Goal: Task Accomplishment & Management: Complete application form

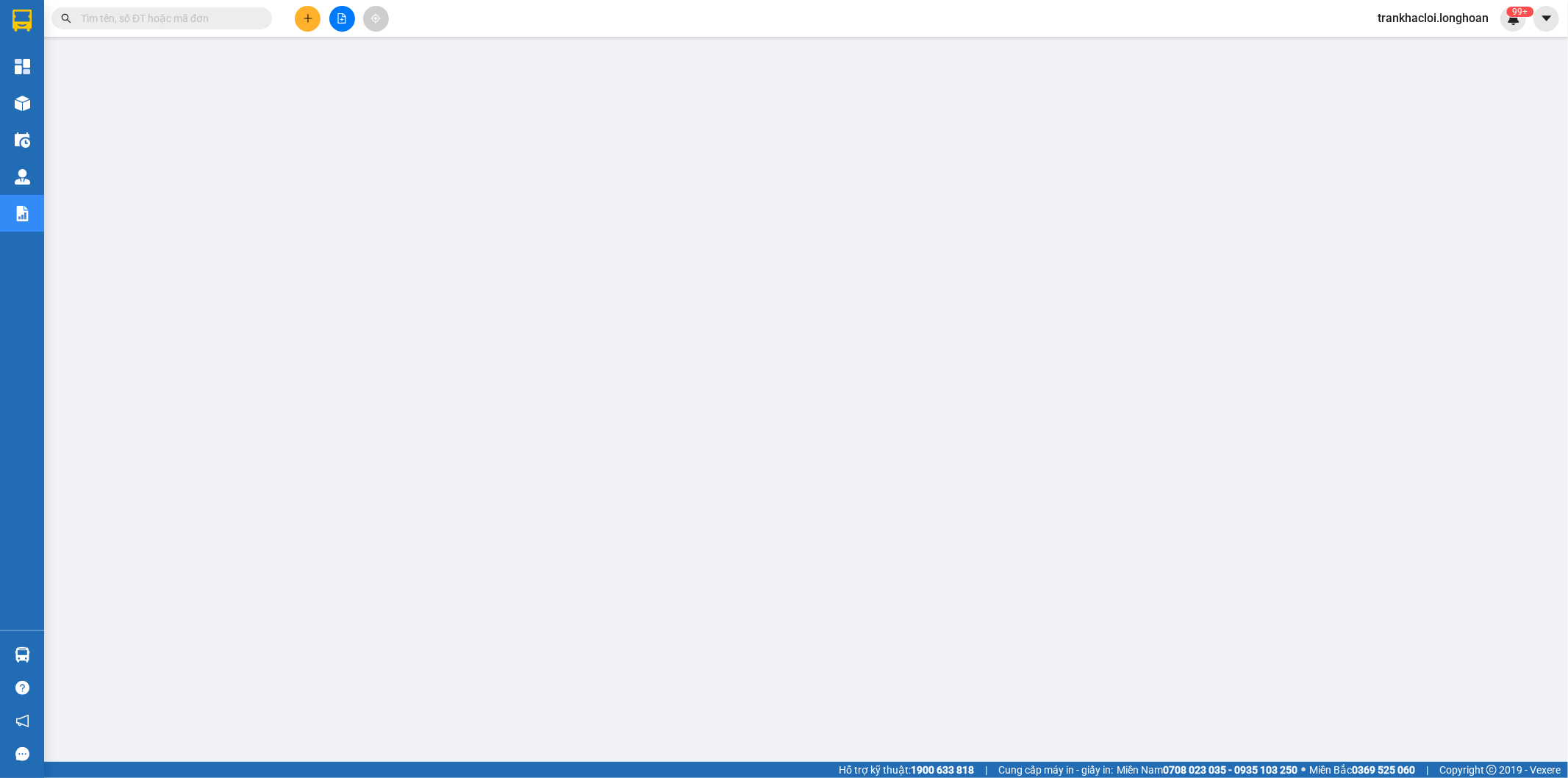
click at [234, 23] on input "text" at bounding box center [168, 18] width 173 height 16
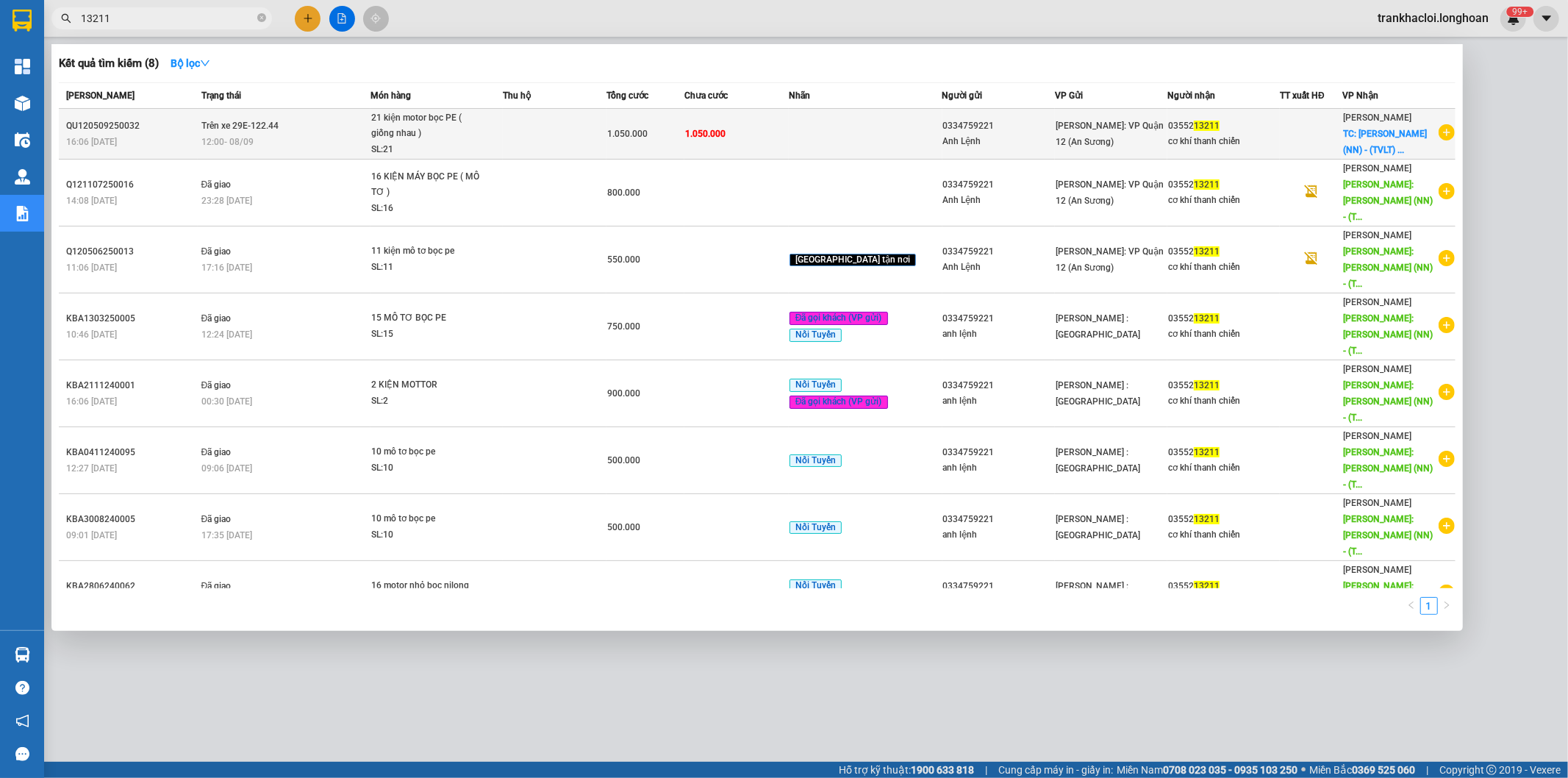
type input "13211"
click at [652, 142] on td "1.050.000" at bounding box center [645, 134] width 78 height 51
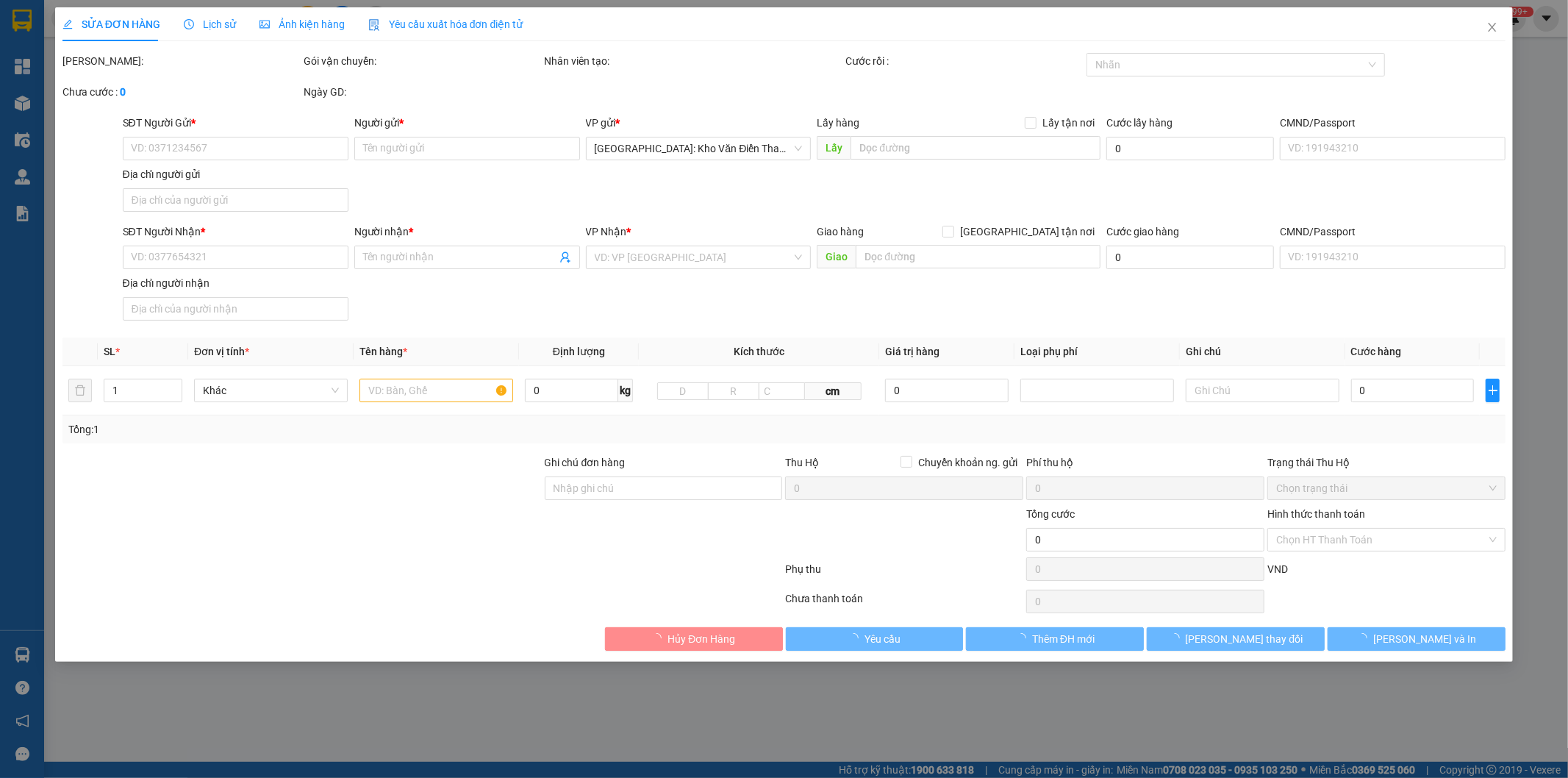
type input "0334759221"
type input "Anh Lệnh"
type input "0355213211"
type input "cơ khí thanh chiến"
checkbox input "true"
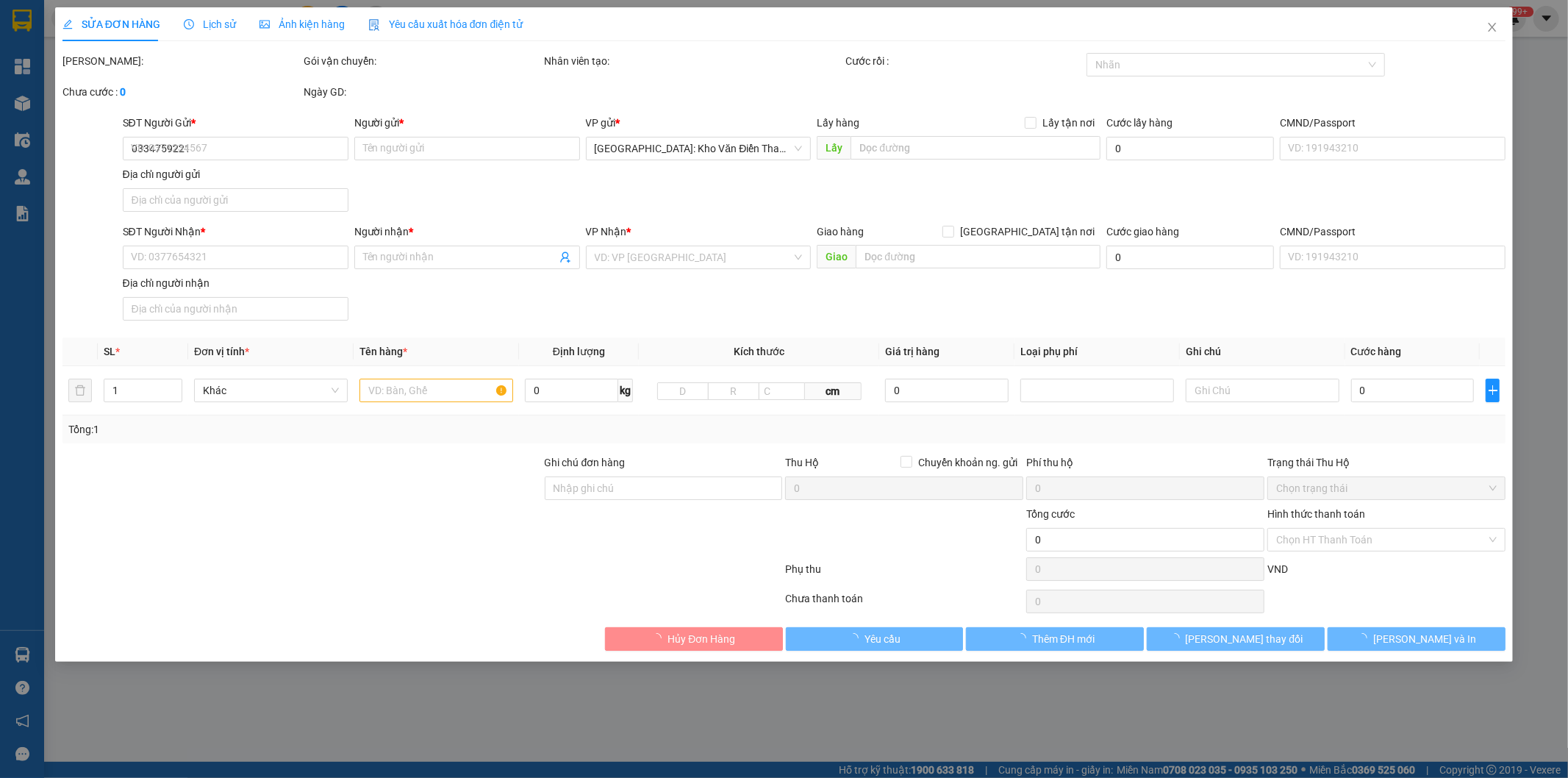
type input "[PERSON_NAME] (NN) - (TVLT) Hàm Yên giao trên QL 2"
type input "nhận theo kiện - hư hỏng ko chịu trách nhiệm ( DÁN 5 [PERSON_NAME] )"
type input "1.050.000"
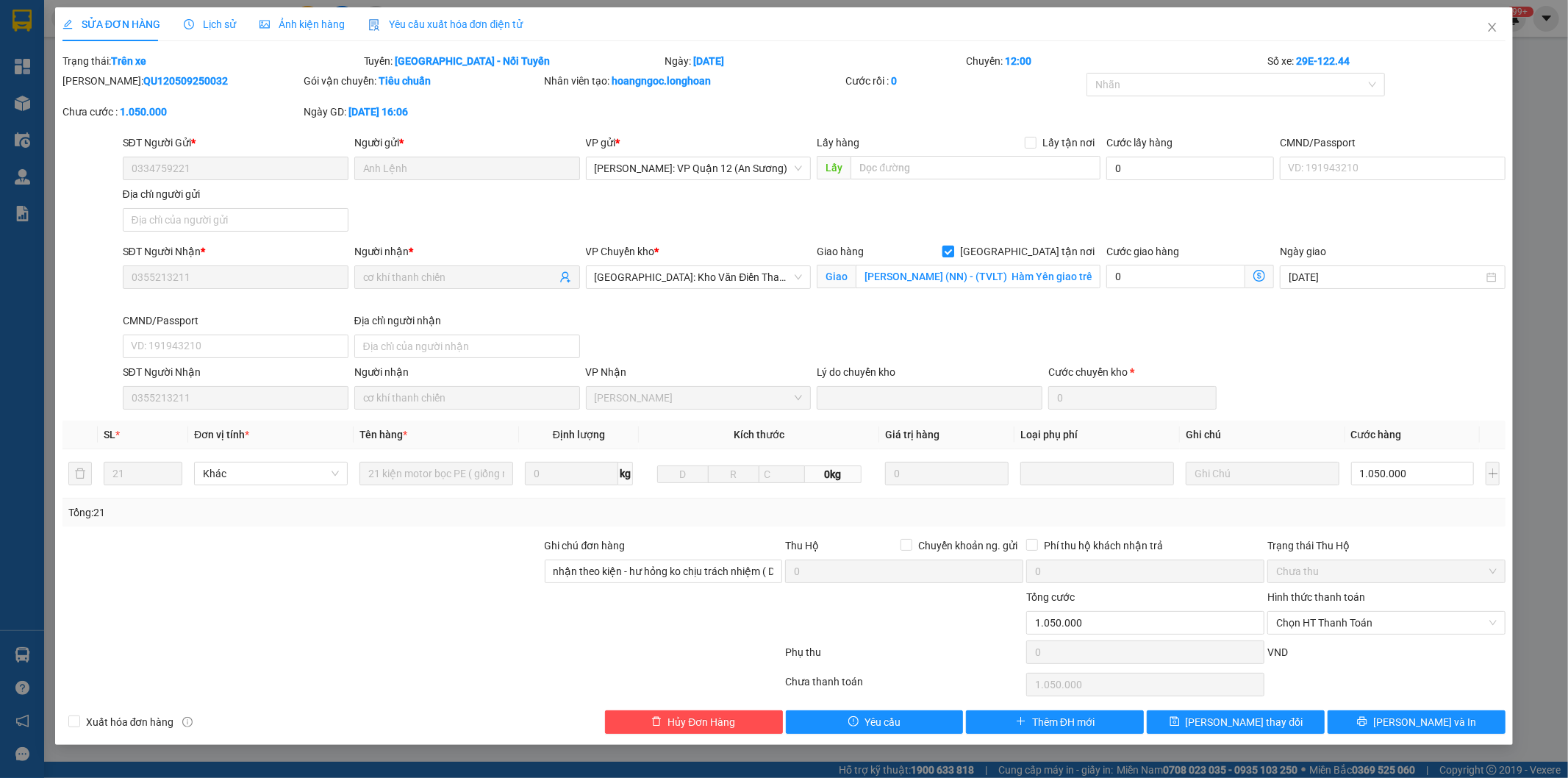
click at [1063, 258] on span "[GEOGRAPHIC_DATA] tận nơi" at bounding box center [1027, 250] width 147 height 16
click at [952, 255] on input "[GEOGRAPHIC_DATA] tận nơi" at bounding box center [947, 250] width 10 height 10
checkbox input "false"
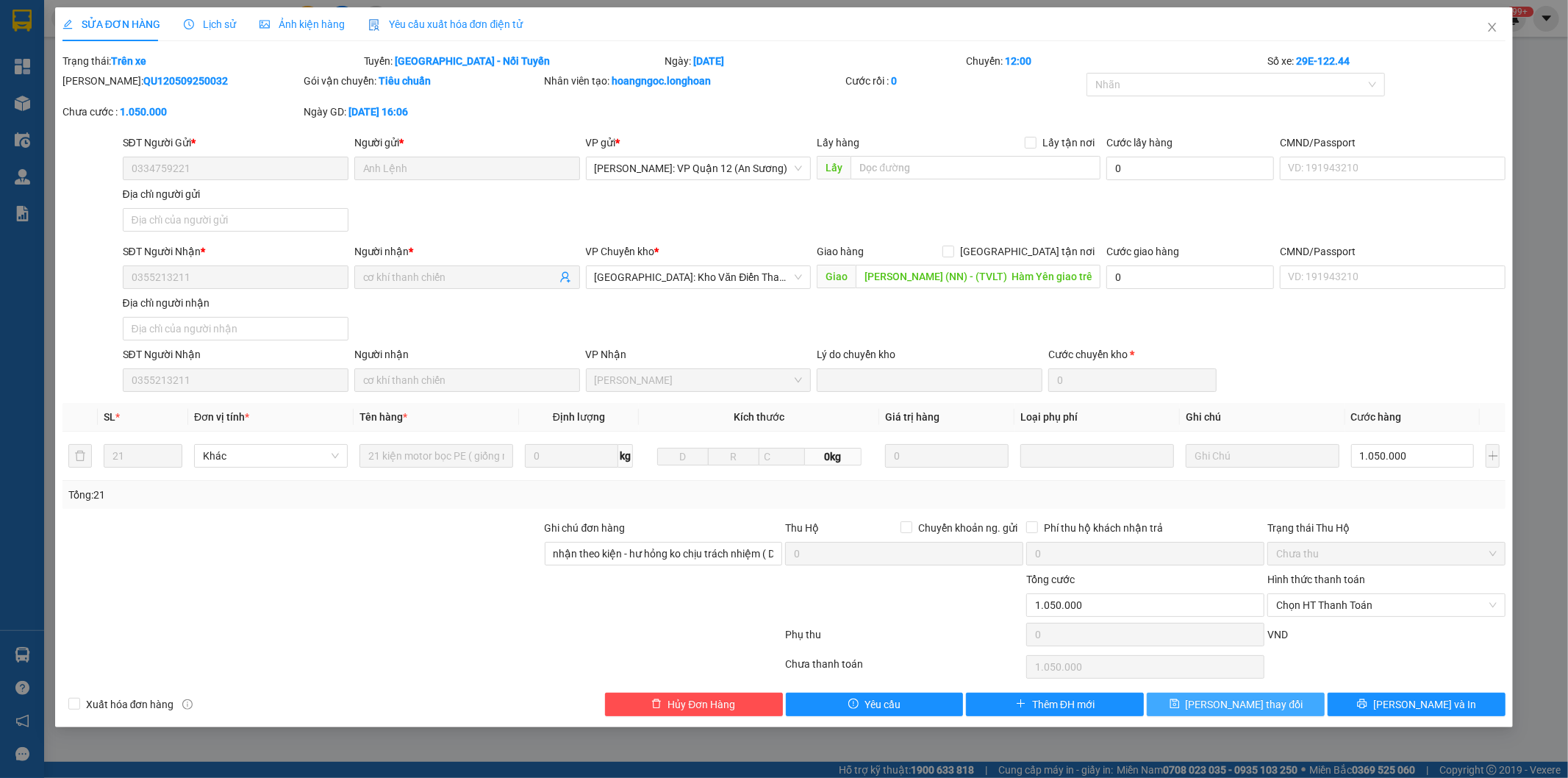
drag, startPoint x: 1246, startPoint y: 701, endPoint x: 1240, endPoint y: 693, distance: 10.0
click at [1246, 701] on span "[PERSON_NAME] thay đổi" at bounding box center [1245, 703] width 117 height 16
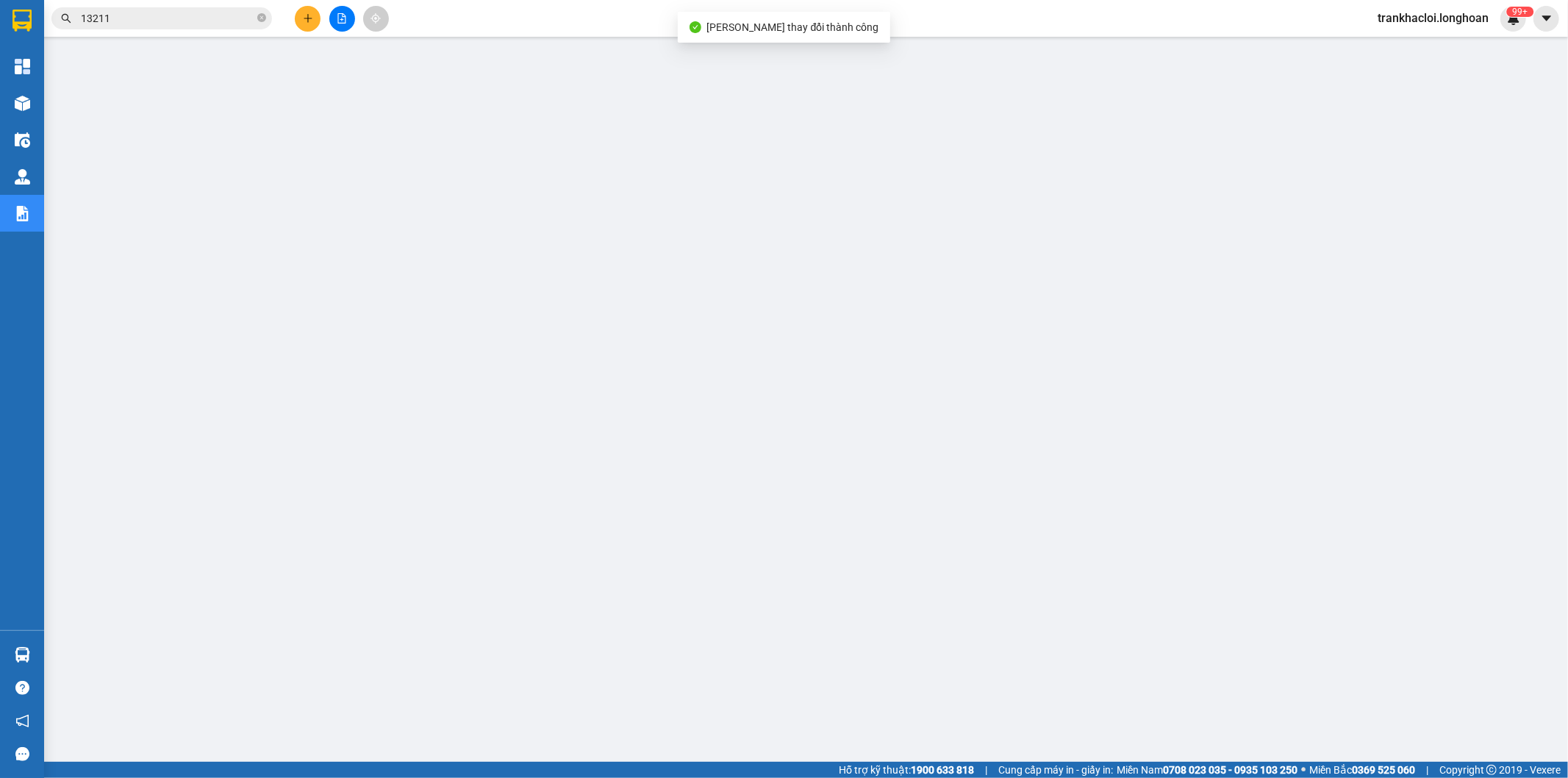
click at [151, 19] on input "13211" at bounding box center [168, 18] width 173 height 16
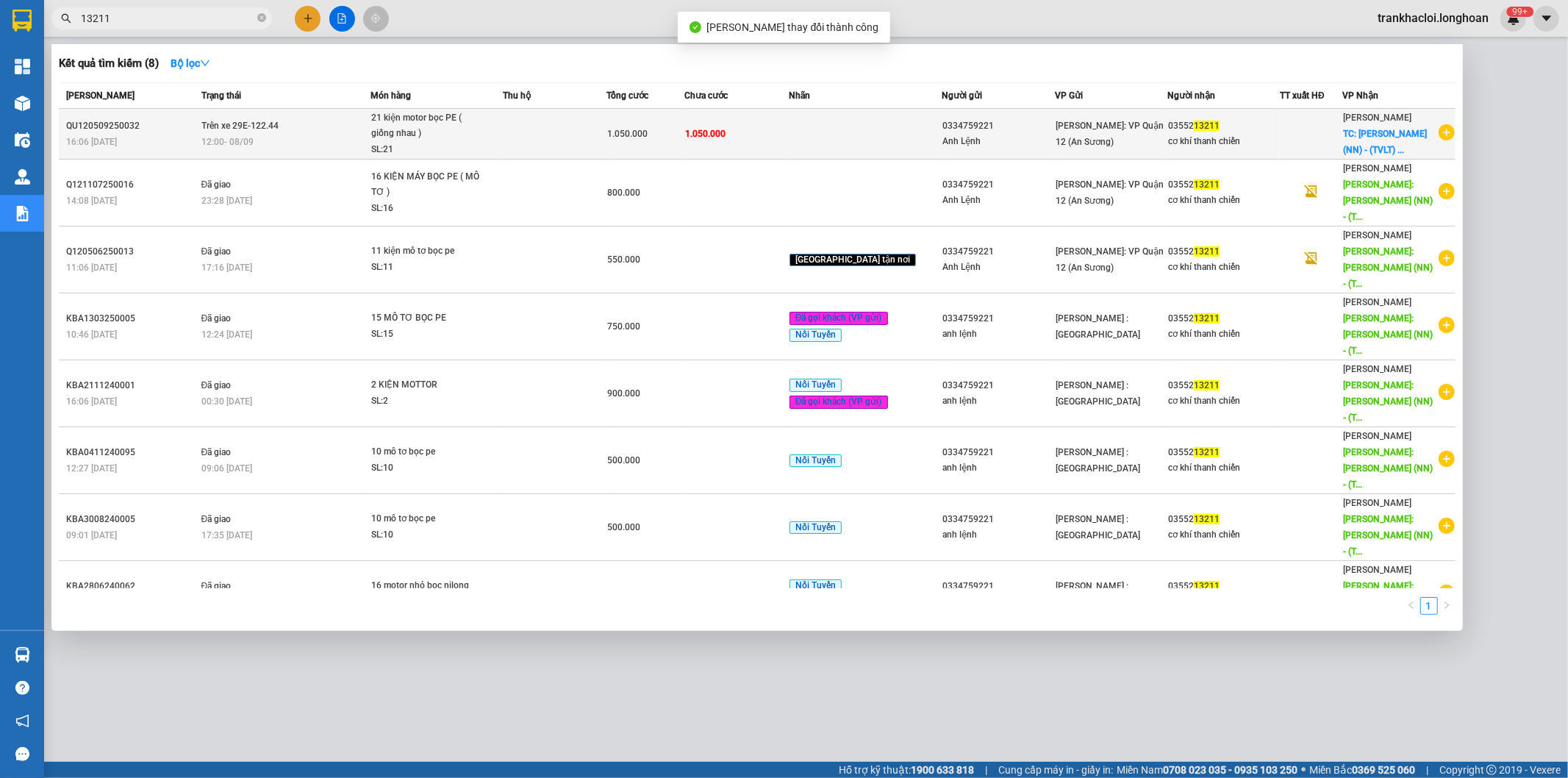
click at [654, 143] on td "1.050.000" at bounding box center [645, 134] width 78 height 51
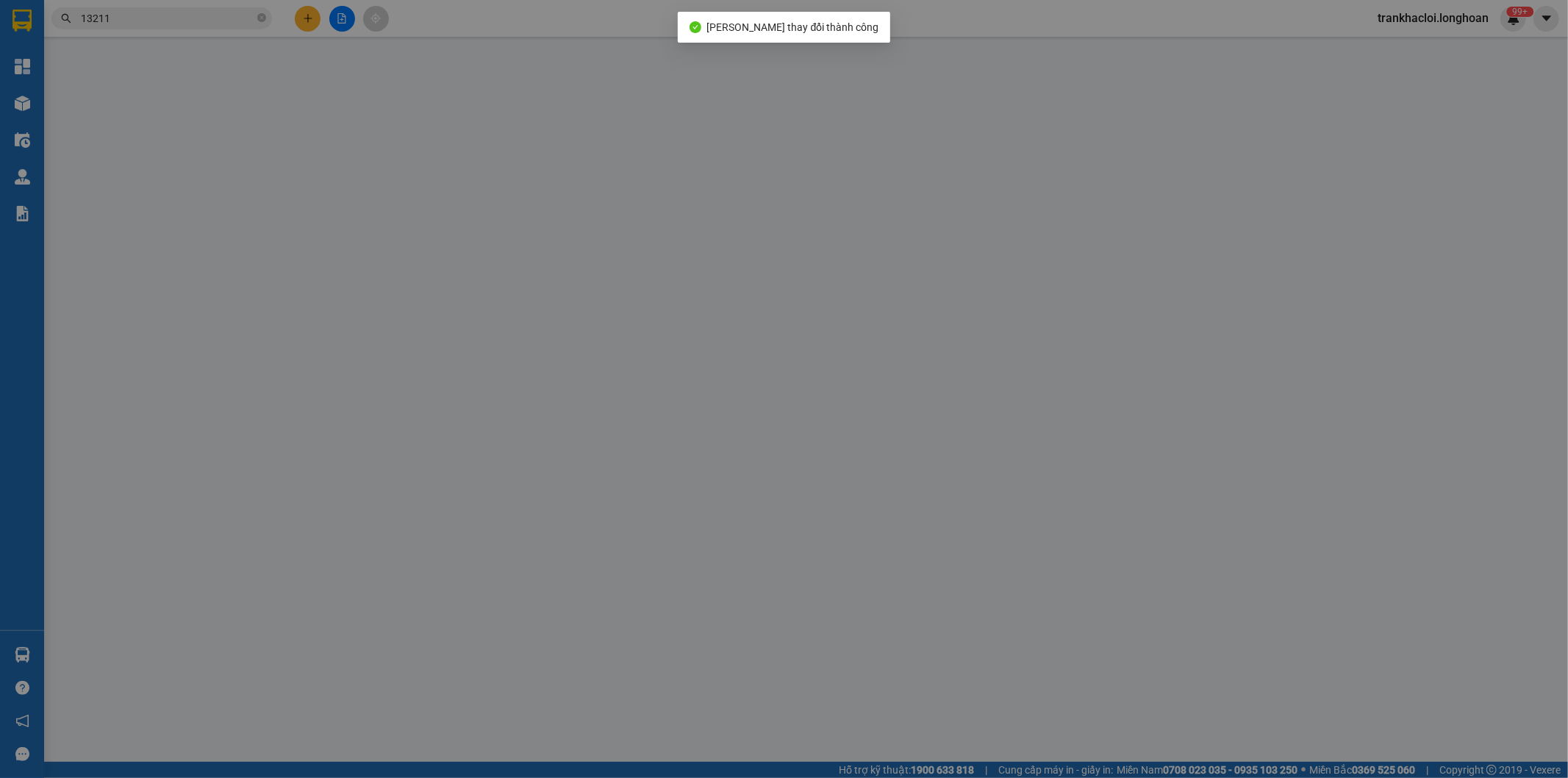
type input "0334759221"
type input "Anh Lệnh"
type input "0355213211"
type input "cơ khí thanh chiến"
type input "[PERSON_NAME] (NN) - (TVLT) Hàm Yên giao trên QL 2"
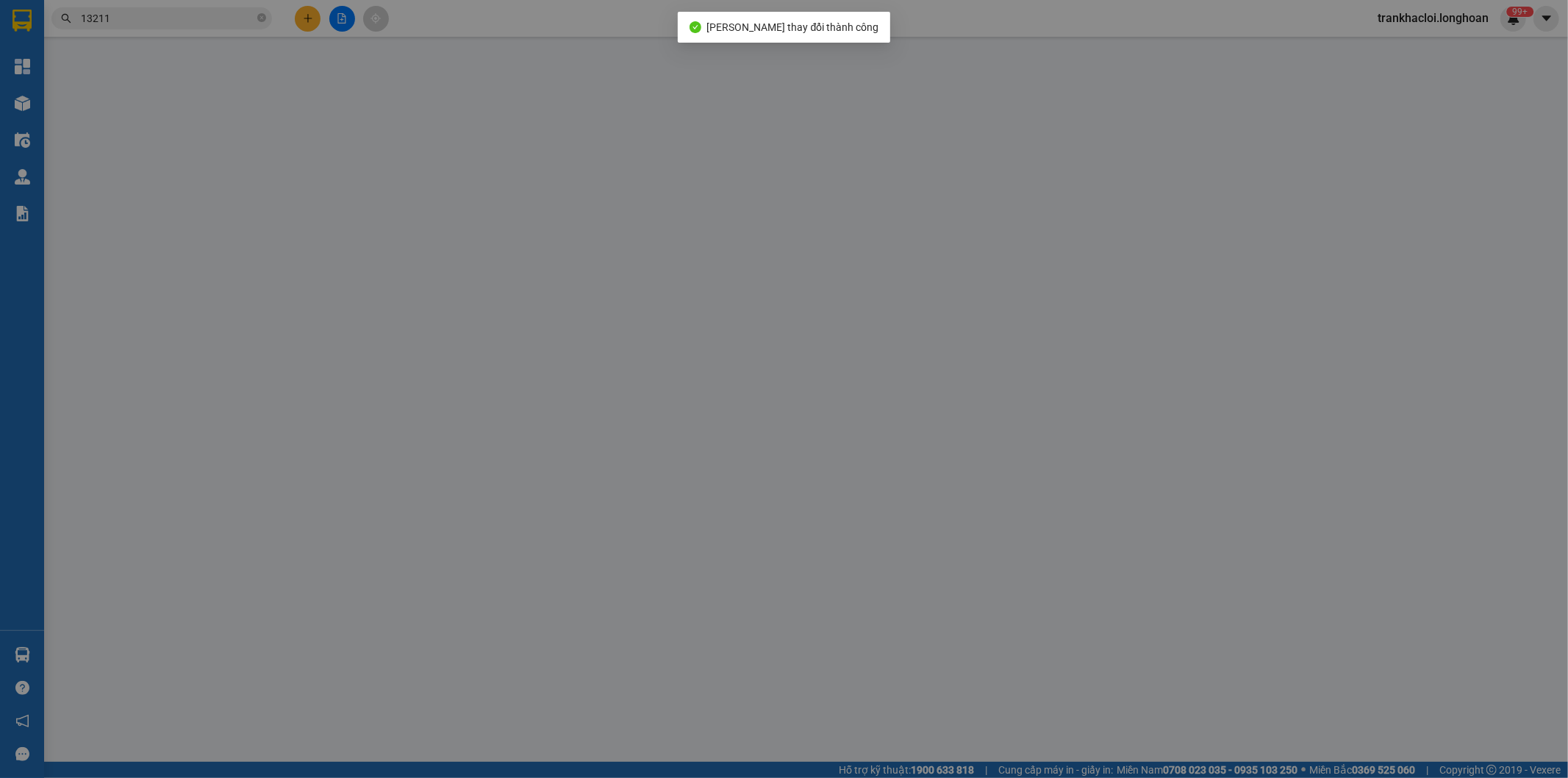
type input "nhận theo kiện - hư hỏng ko chịu trách nhiệm ( DÁN 5 [PERSON_NAME] )"
type input "1.050.000"
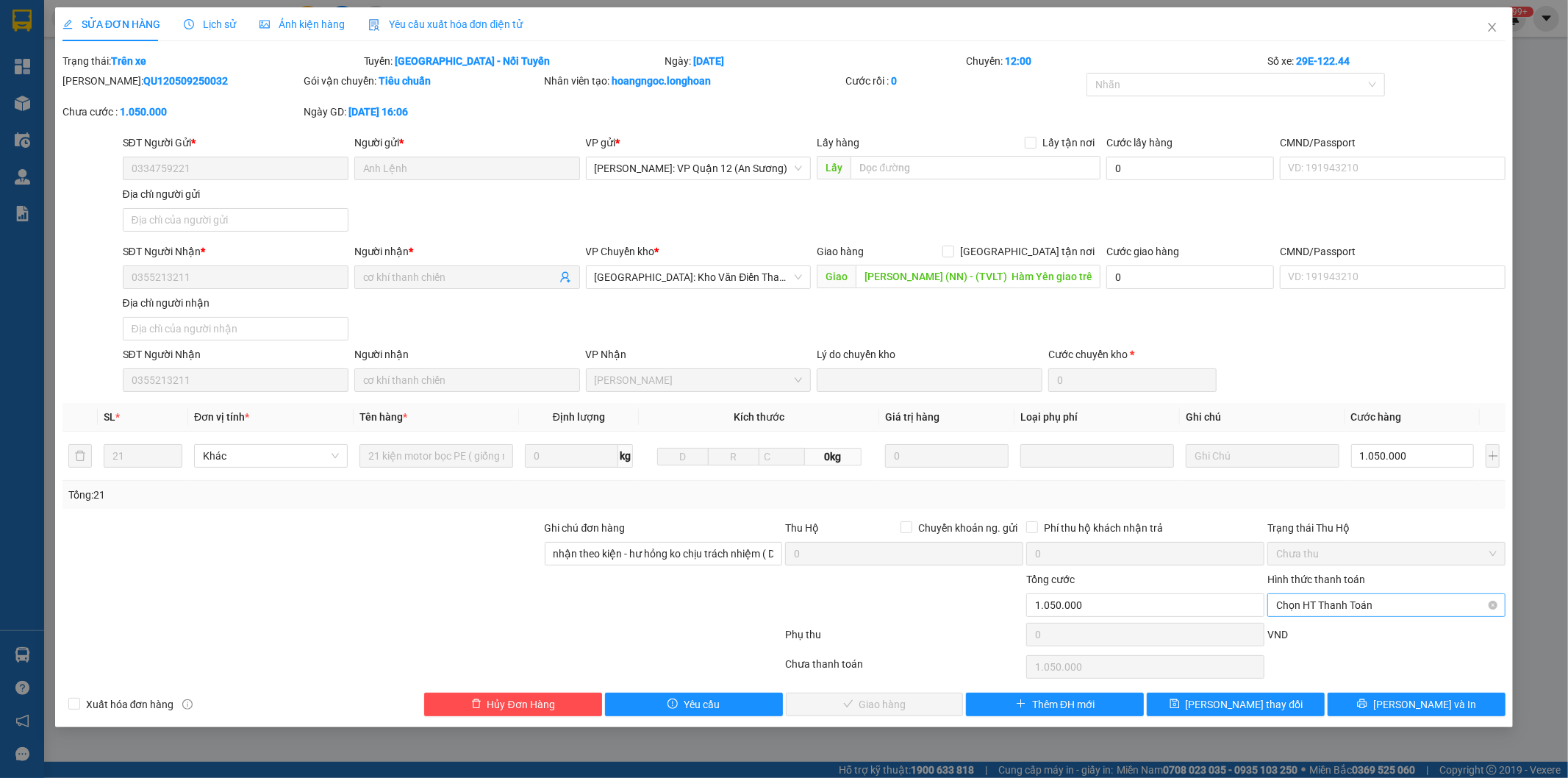
click at [1337, 608] on span "Chọn HT Thanh Toán" at bounding box center [1386, 605] width 220 height 22
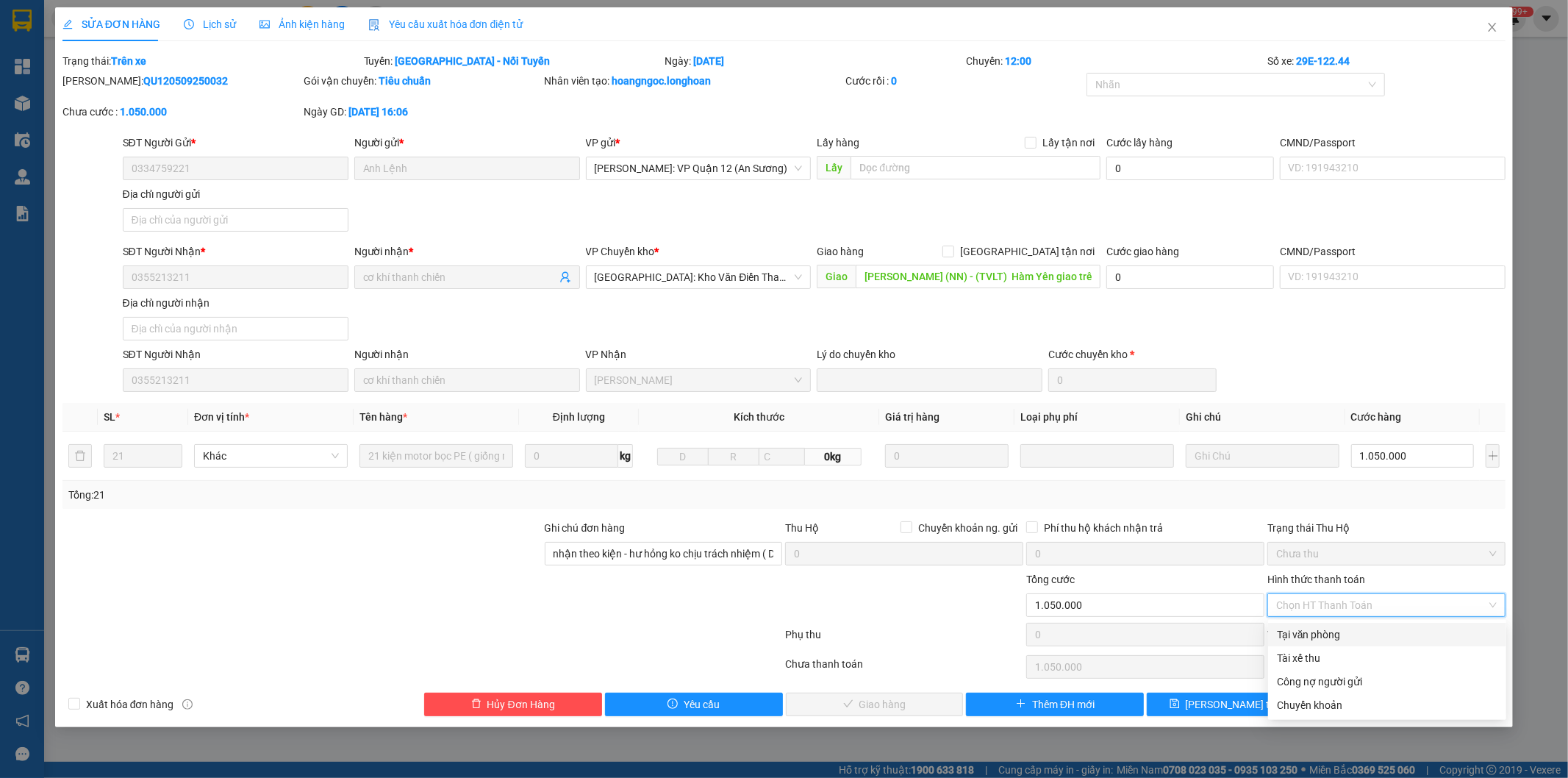
click at [1307, 634] on div "Tại văn phòng" at bounding box center [1386, 634] width 220 height 16
type input "0"
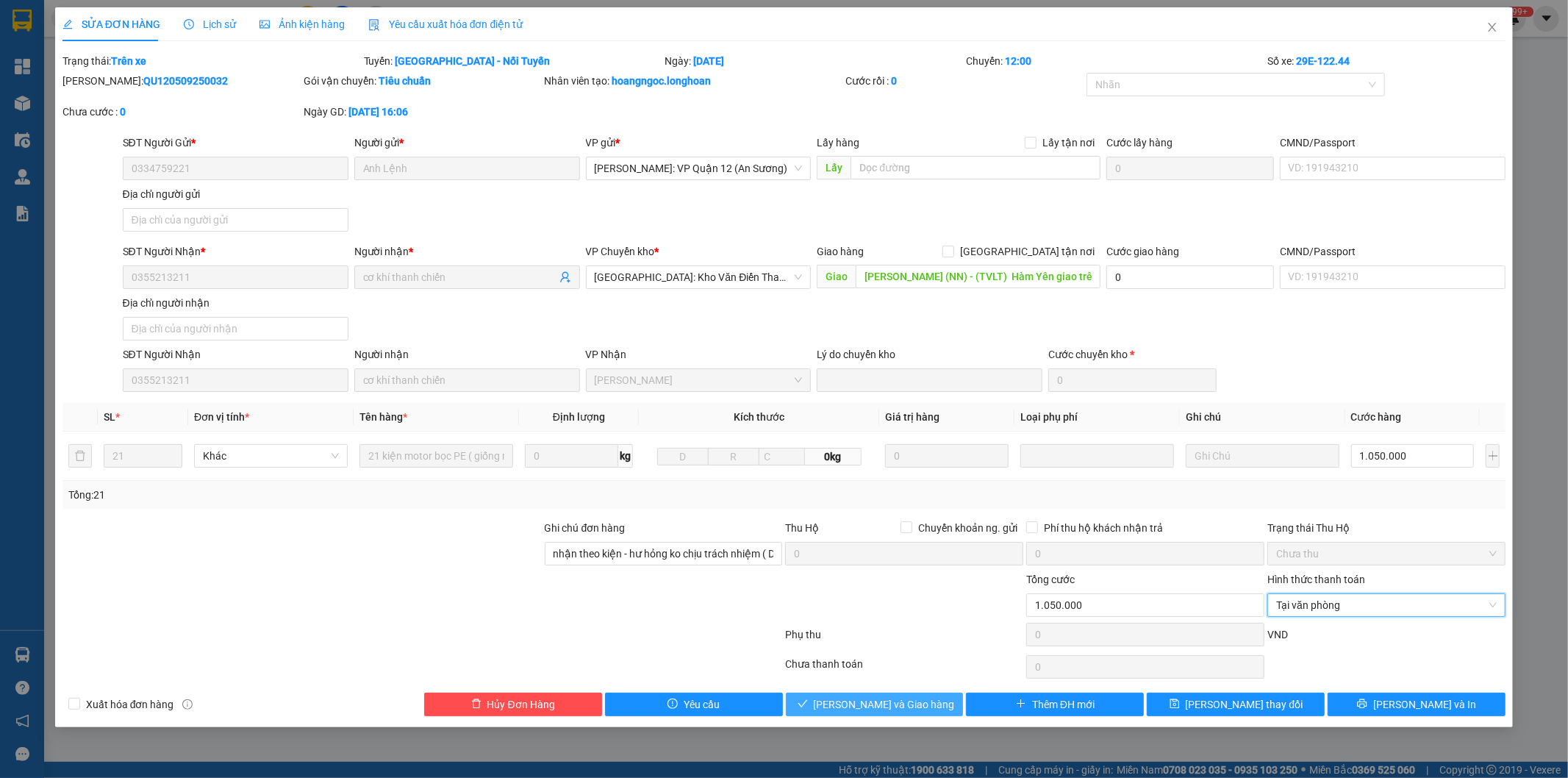
click at [931, 703] on button "[PERSON_NAME] và Giao hàng" at bounding box center [874, 704] width 178 height 23
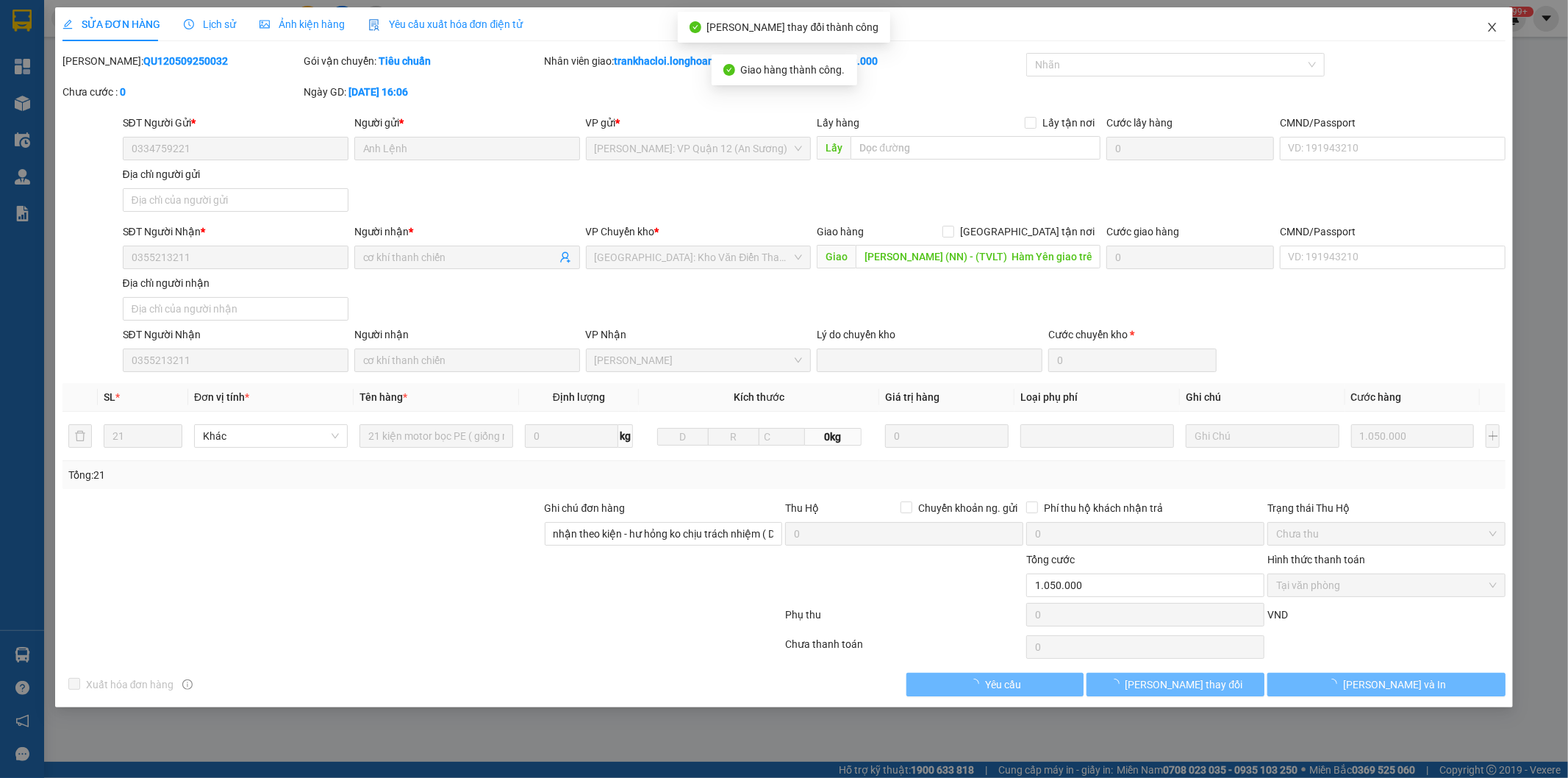
click at [1490, 27] on icon "close" at bounding box center [1493, 27] width 12 height 12
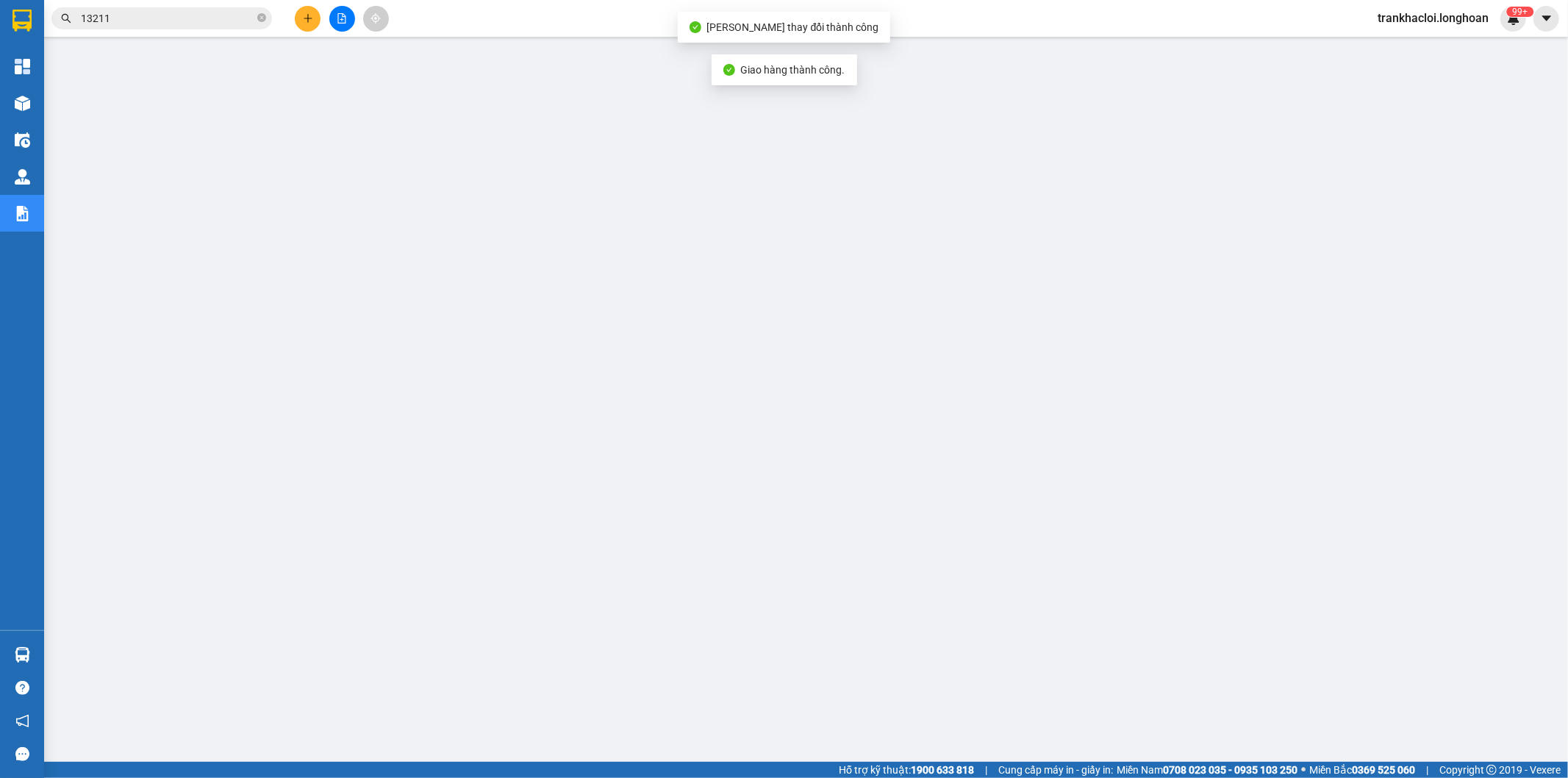
click at [153, 20] on input "13211" at bounding box center [168, 18] width 173 height 16
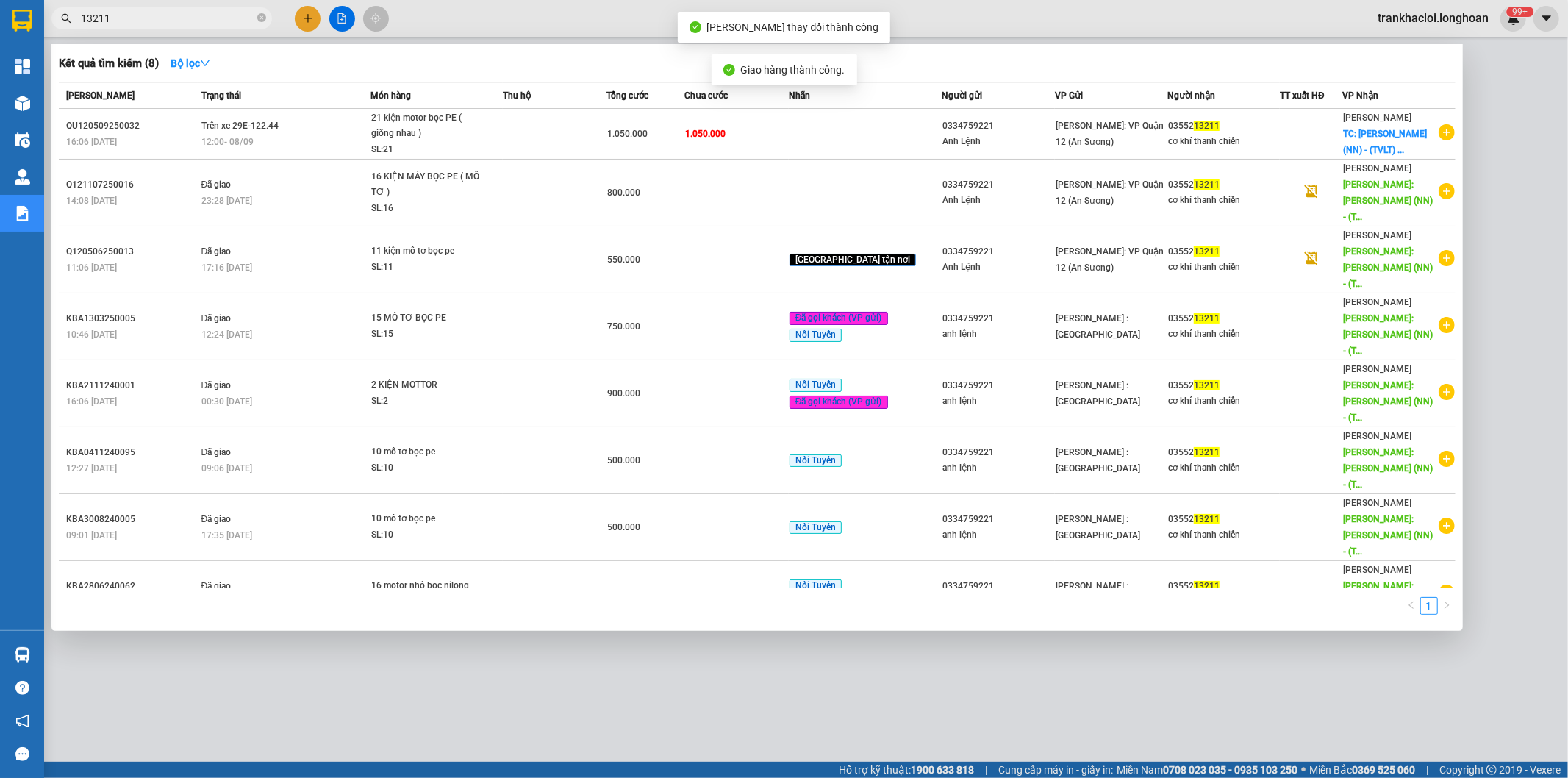
click at [153, 20] on input "13211" at bounding box center [168, 18] width 173 height 16
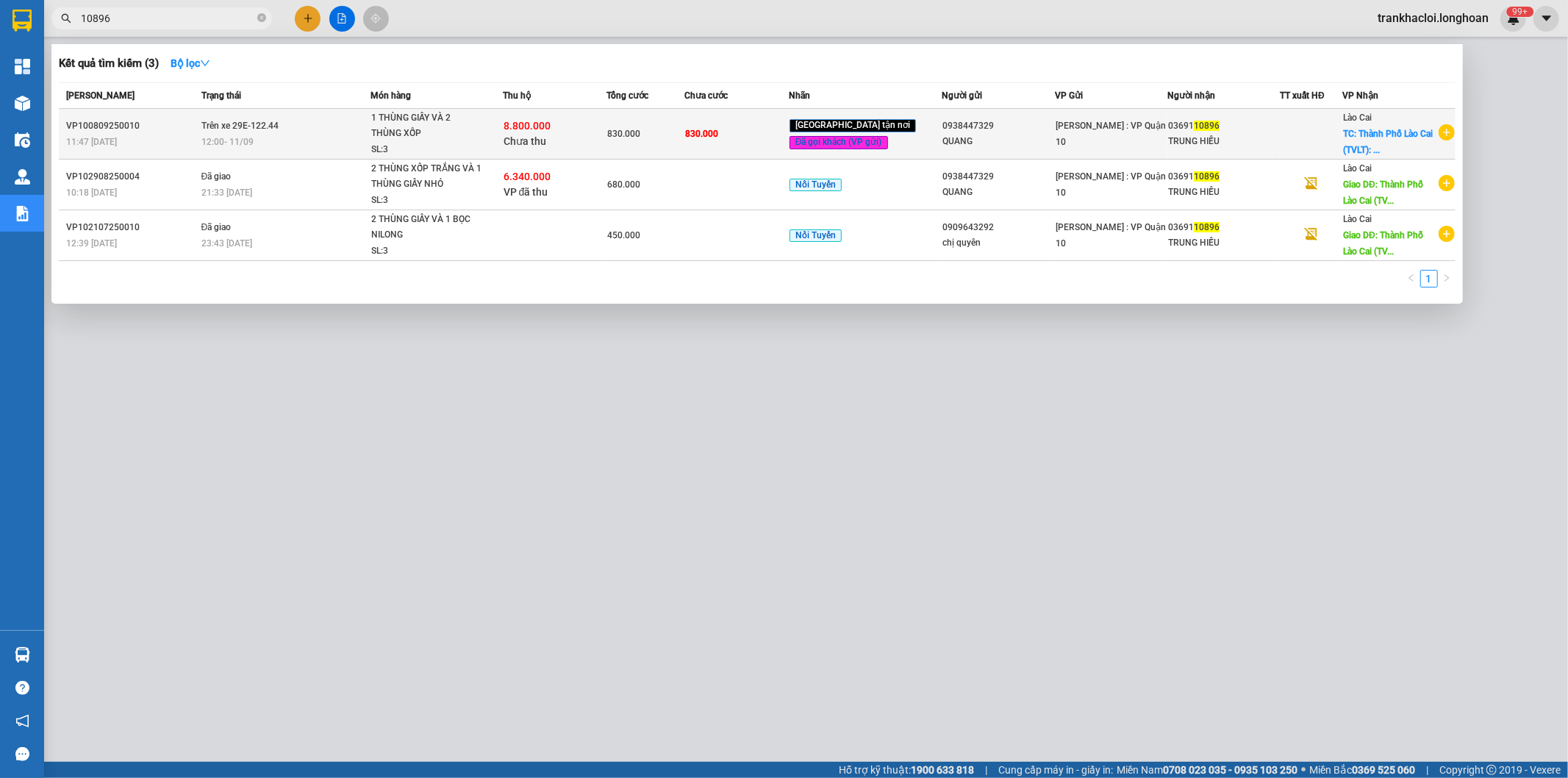
type input "10896"
click at [574, 149] on td "8.800.000 Chưa thu" at bounding box center [554, 134] width 105 height 51
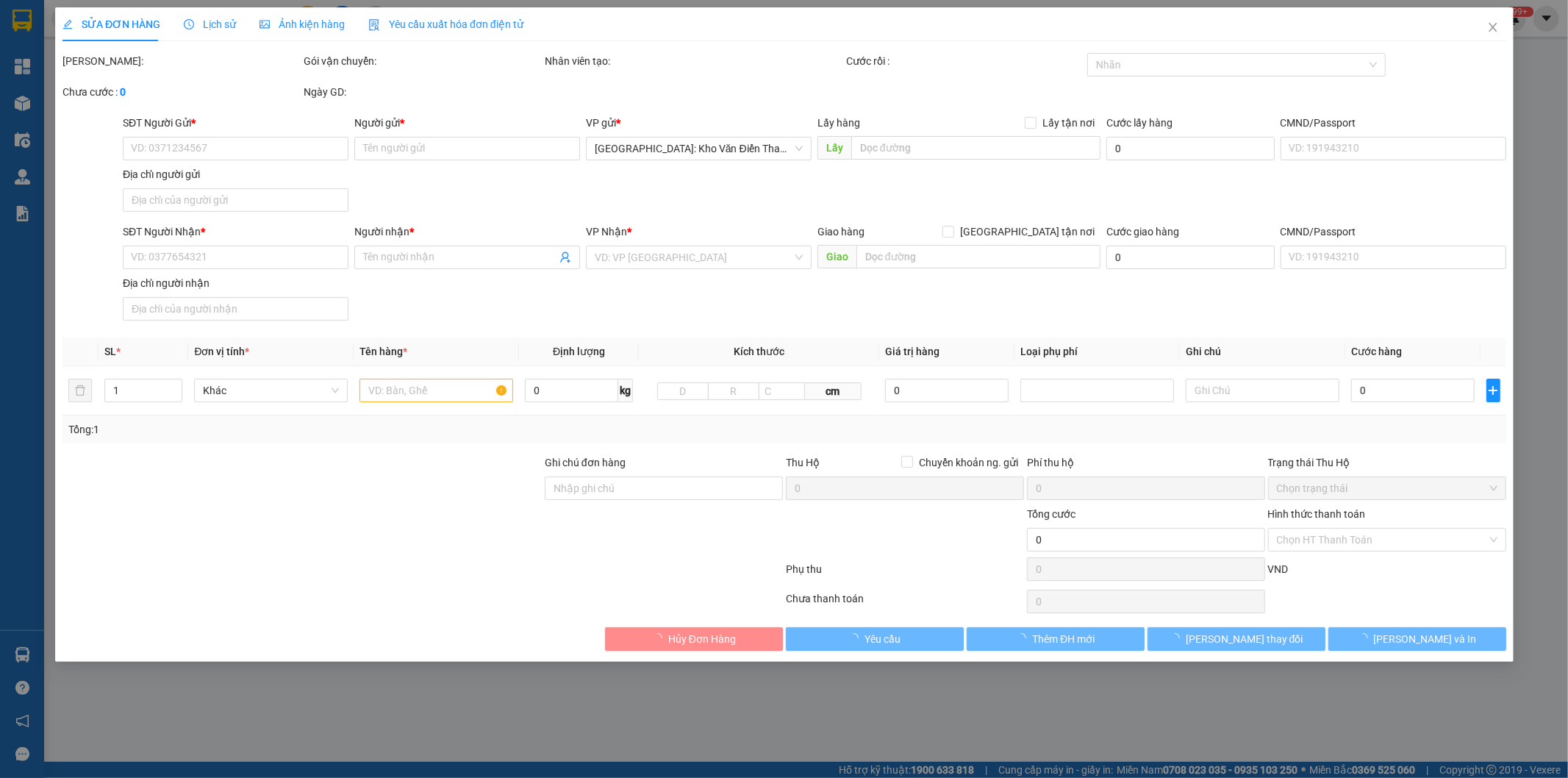
type input "0938447329"
type input "QUANG"
type input "0369110896"
type input "TRUNG HIẾU"
checkbox input "true"
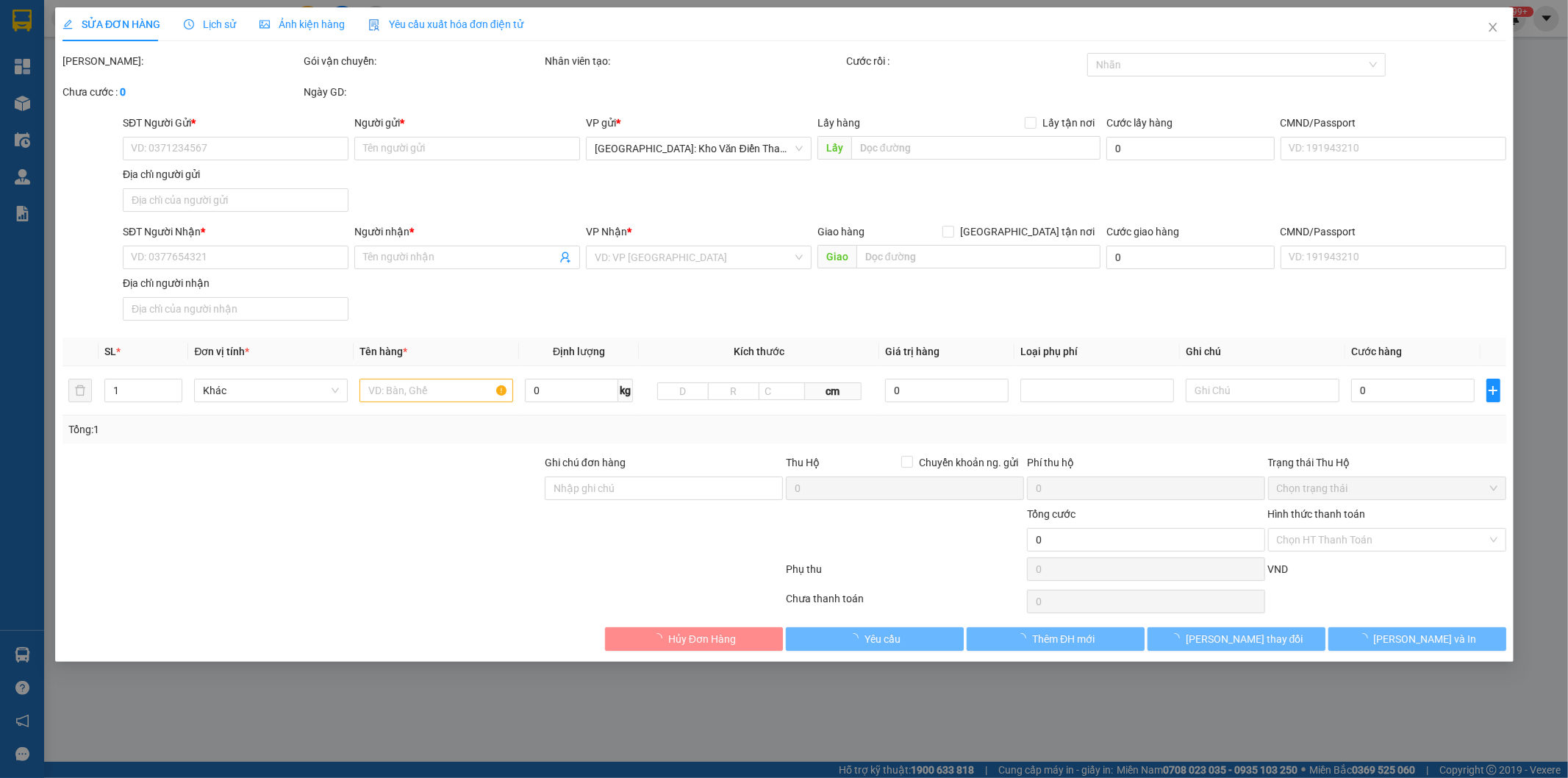
type input "[GEOGRAPHIC_DATA] (TVLT): Giao tại [GEOGRAPHIC_DATA] hoặc bến xe trung tâm [GEO…"
type input "hàng k bao bể vỡ hư hỏng"
type input "830.000"
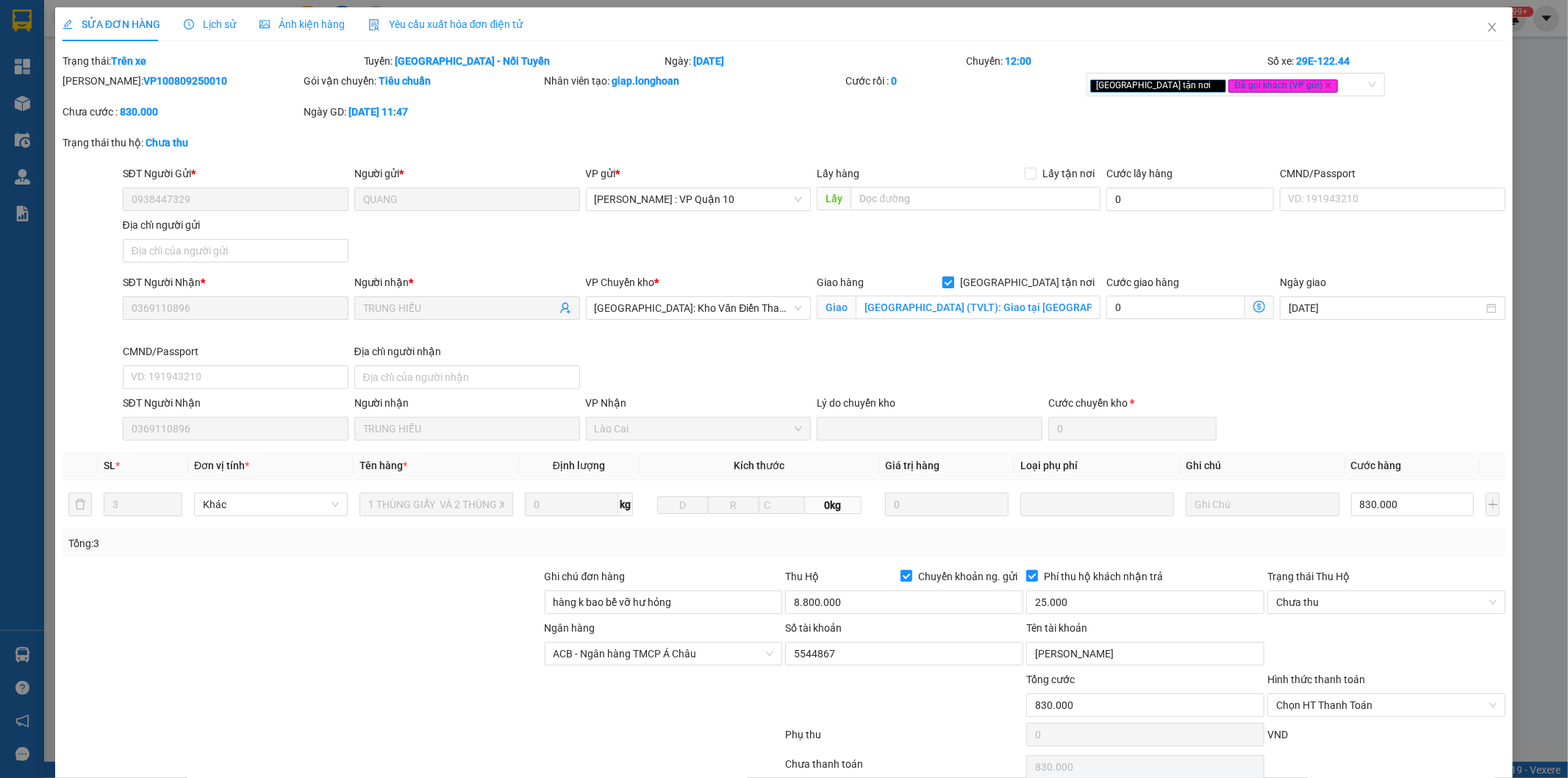
click at [1057, 275] on span "[GEOGRAPHIC_DATA] tận nơi" at bounding box center [1027, 281] width 147 height 16
click at [952, 276] on input "[GEOGRAPHIC_DATA] tận nơi" at bounding box center [947, 281] width 10 height 10
checkbox input "false"
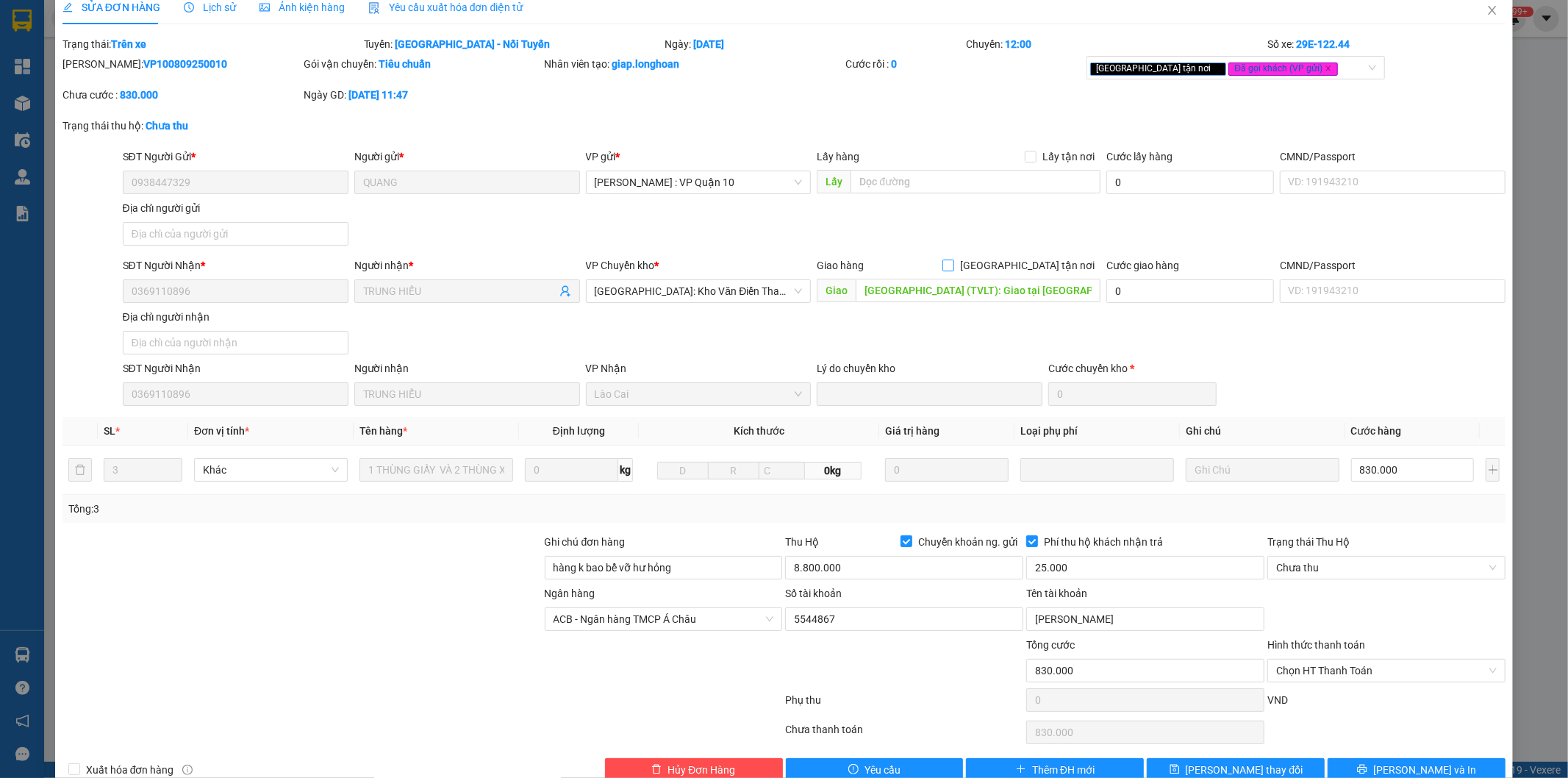
scroll to position [49, 0]
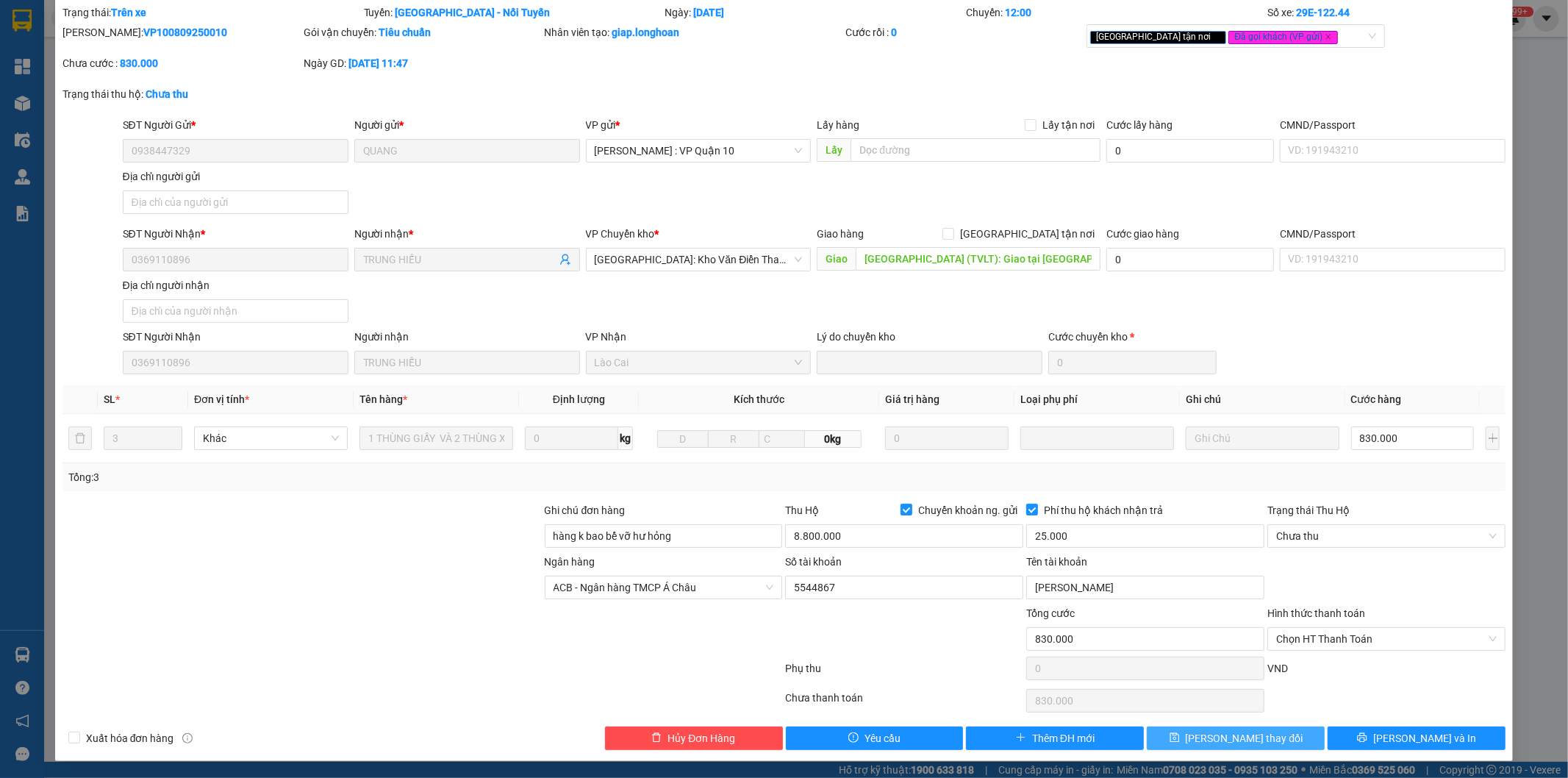
click at [1244, 744] on span "[PERSON_NAME] thay đổi" at bounding box center [1245, 737] width 117 height 16
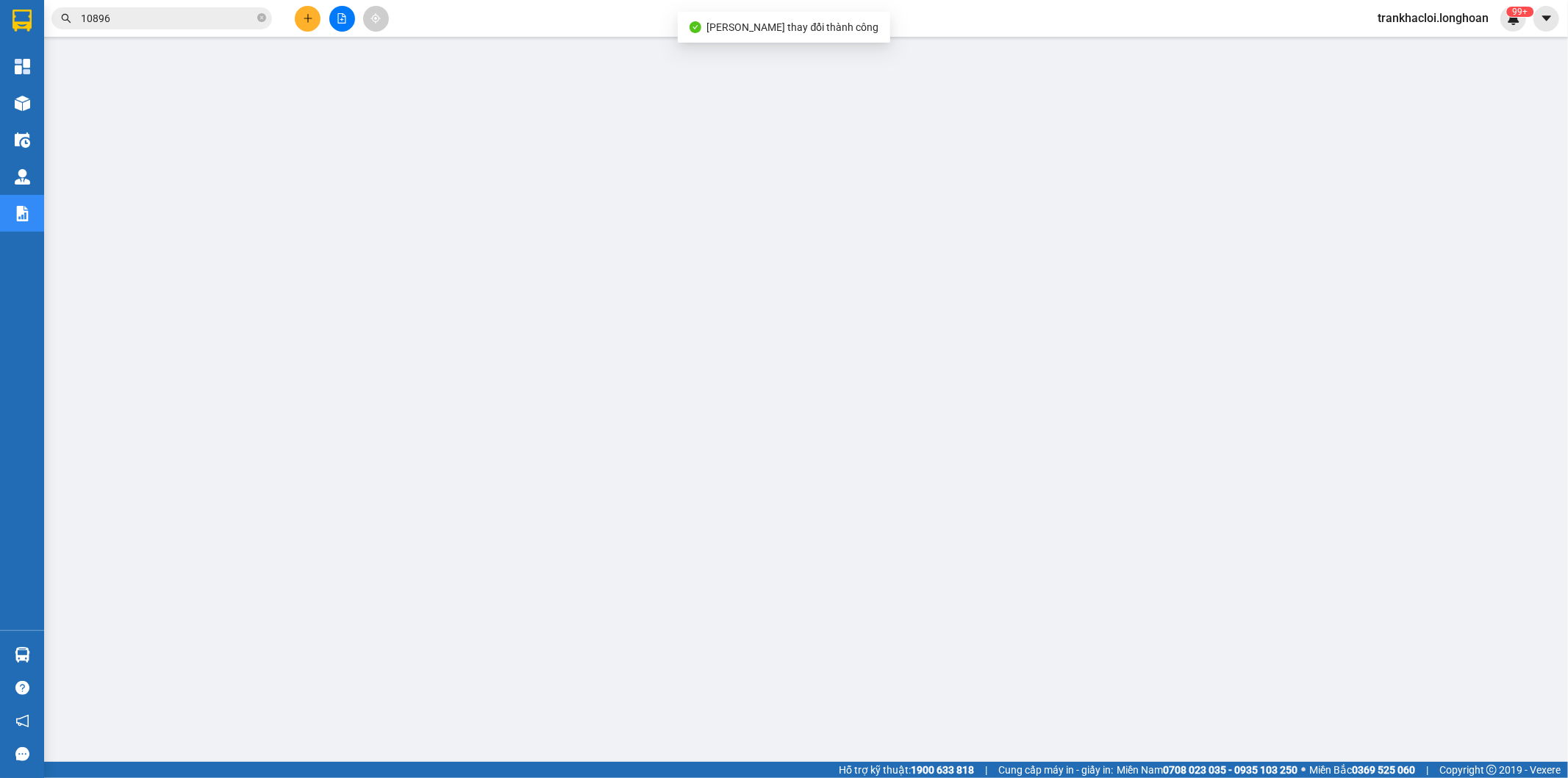
click at [195, 18] on input "10896" at bounding box center [168, 18] width 173 height 16
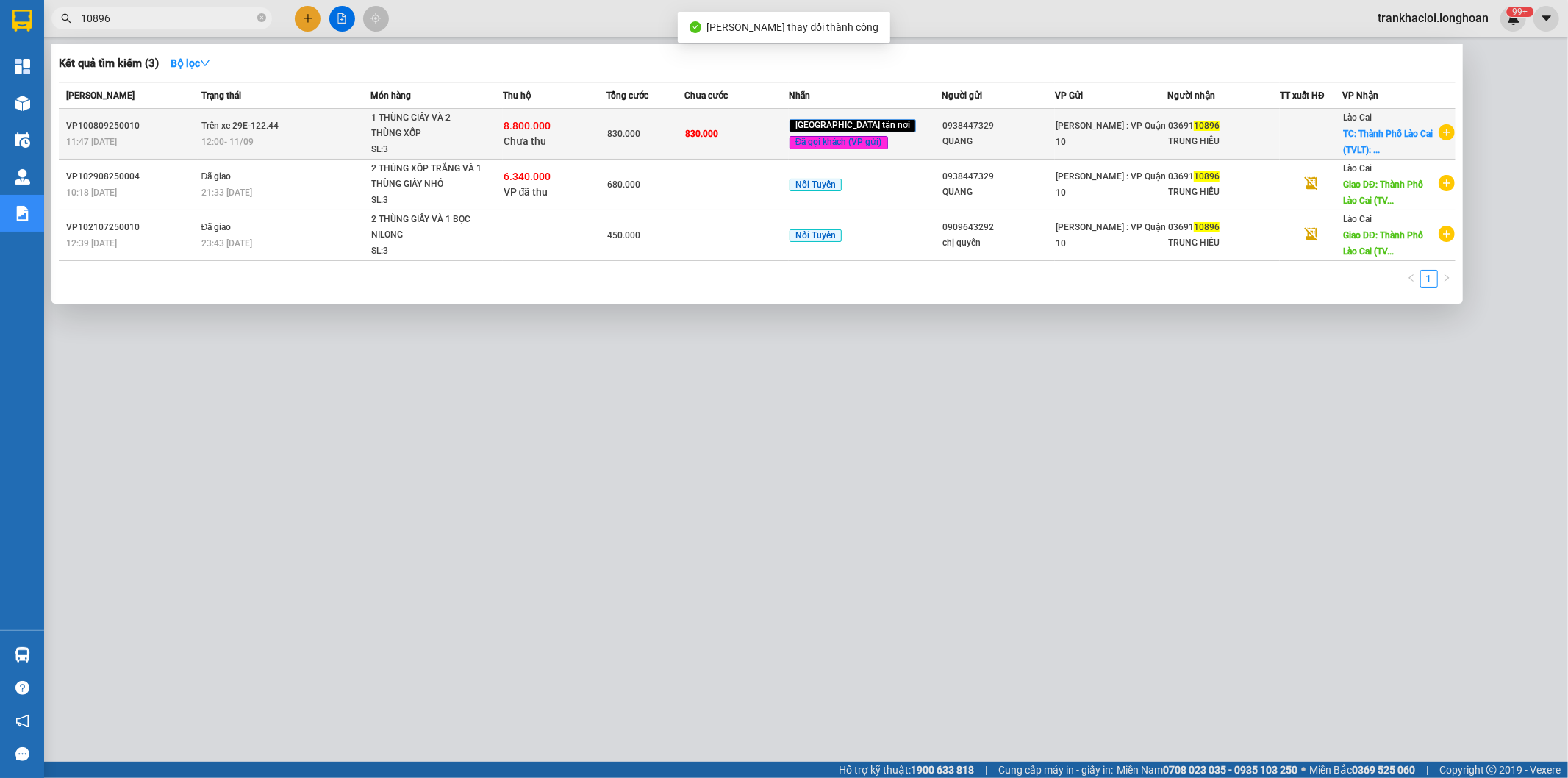
click at [386, 121] on div "1 THÙNG GIẤY VÀ 2 THÙNG XỐP" at bounding box center [426, 126] width 111 height 32
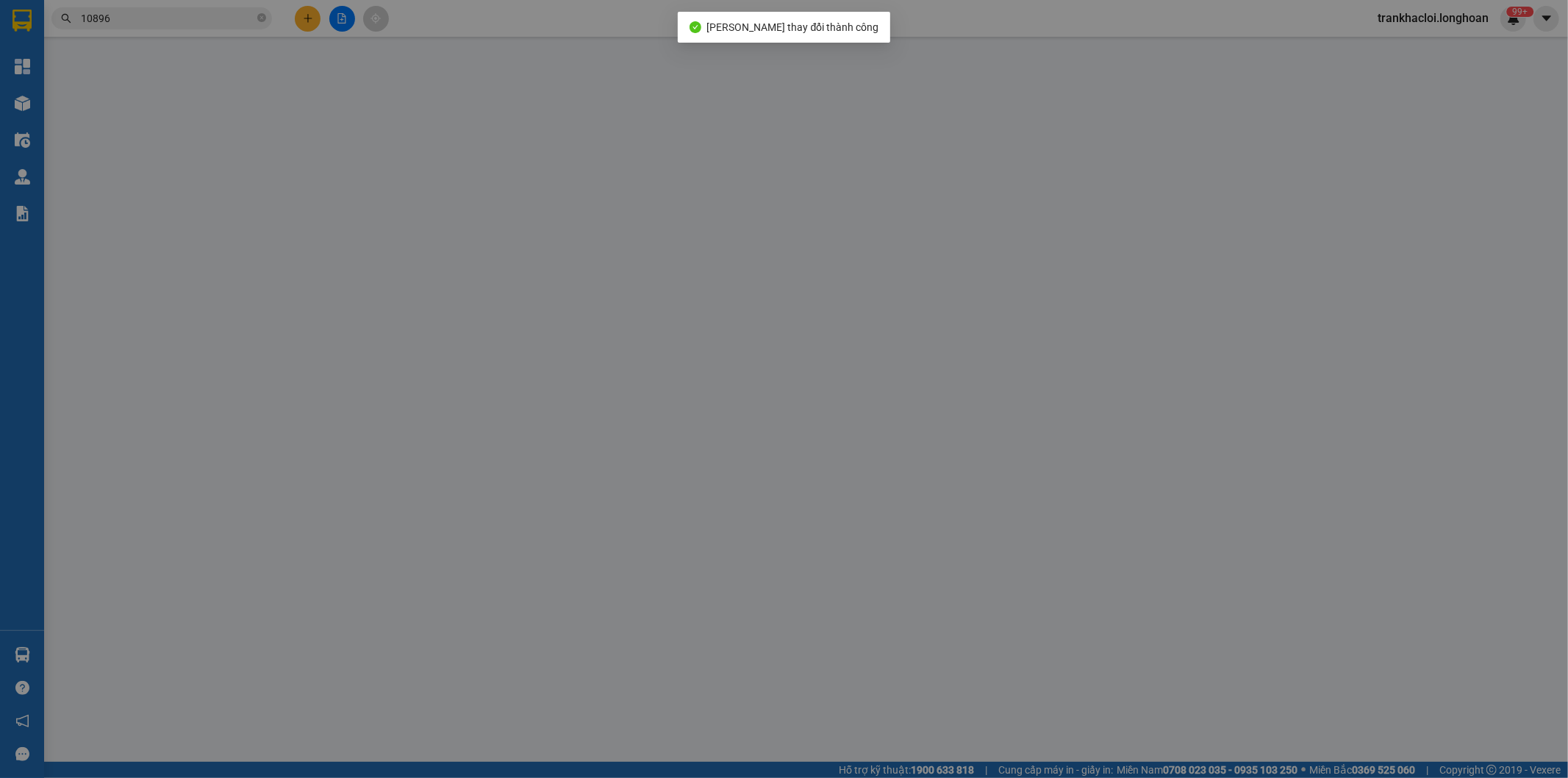
type input "0938447329"
type input "QUANG"
type input "0369110896"
type input "TRUNG HIẾU"
type input "[GEOGRAPHIC_DATA] (TVLT): Giao tại [GEOGRAPHIC_DATA] hoặc bến xe trung tâm [GEO…"
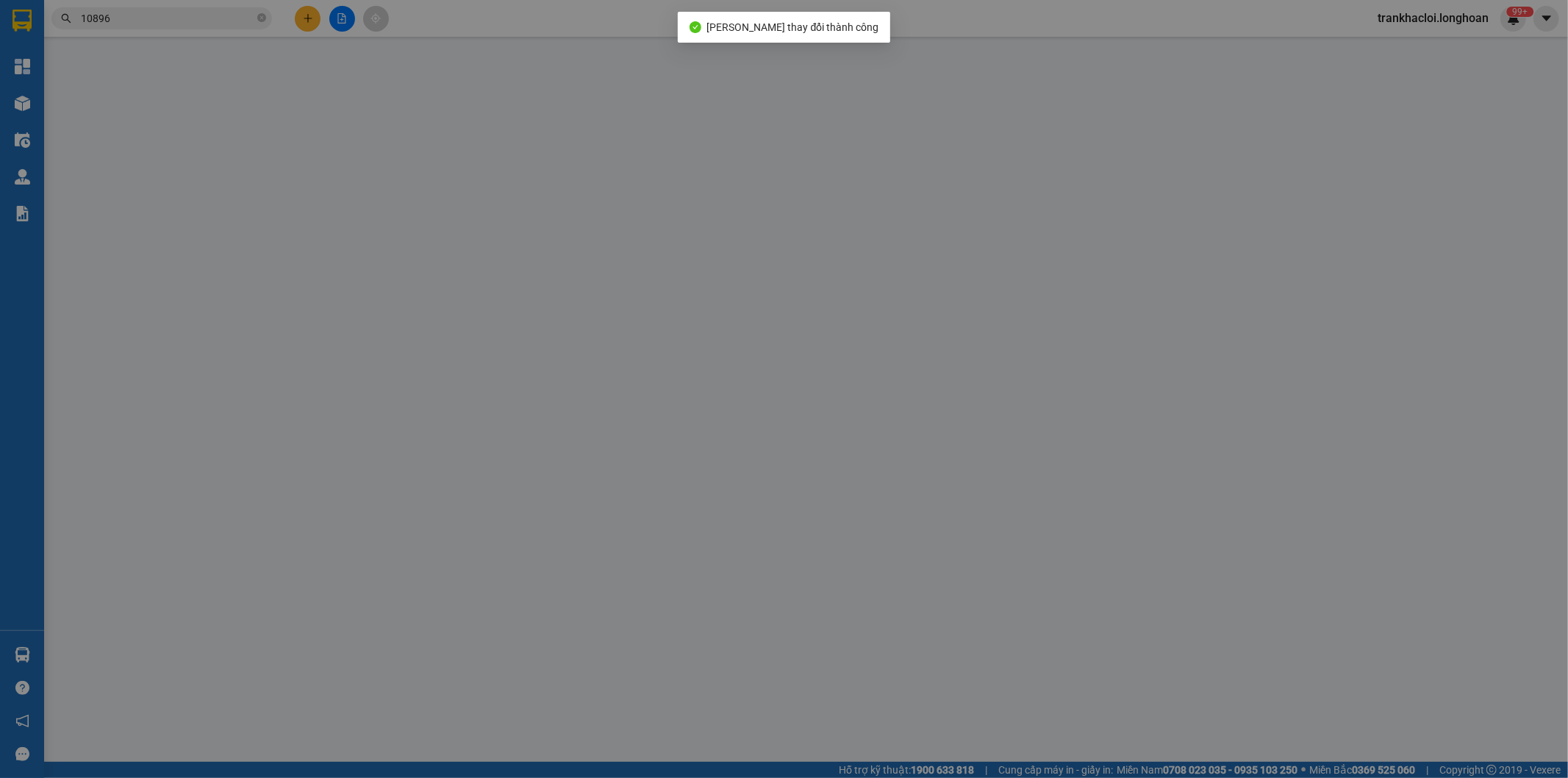
type input "hàng k bao bể vỡ hư hỏng"
type input "830.000"
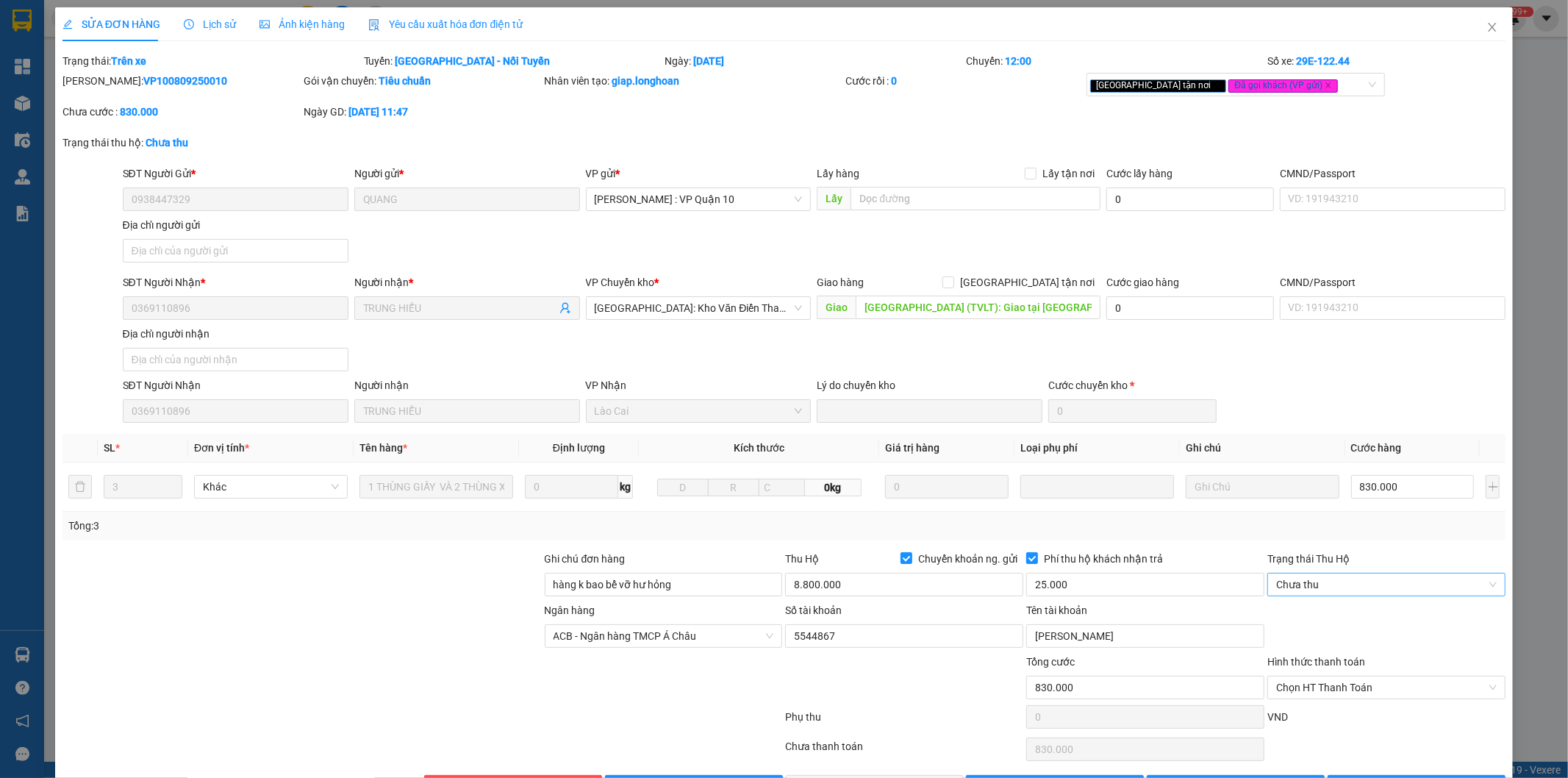
click at [1321, 575] on span "Chưa thu" at bounding box center [1386, 585] width 220 height 22
click at [1289, 657] on div "VP đã thu" at bounding box center [1375, 660] width 219 height 16
click at [1307, 693] on span "Chọn HT Thanh Toán" at bounding box center [1386, 687] width 220 height 22
click at [1297, 592] on div "Tại văn phòng" at bounding box center [1376, 587] width 219 height 16
type input "0"
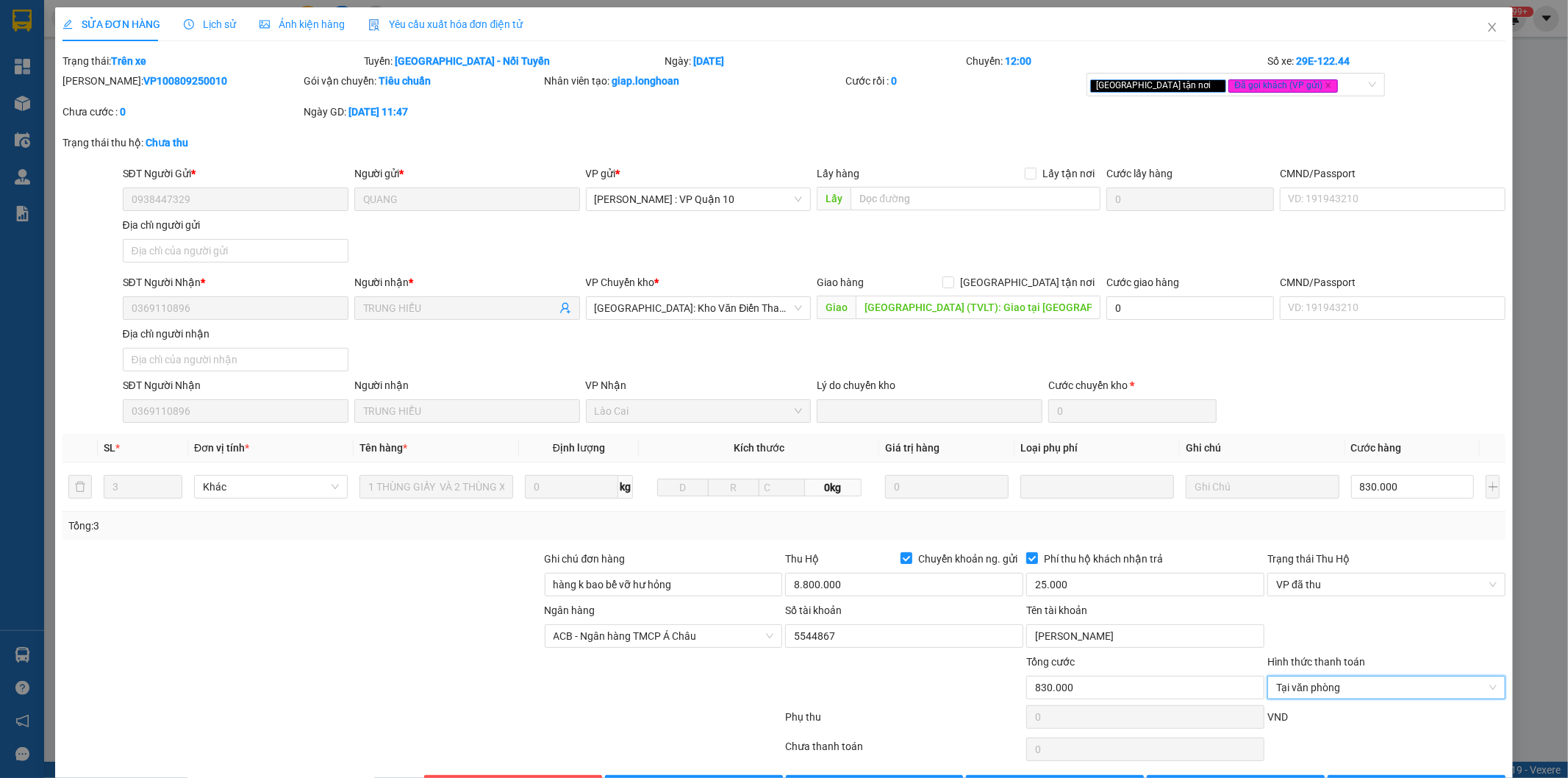
scroll to position [49, 0]
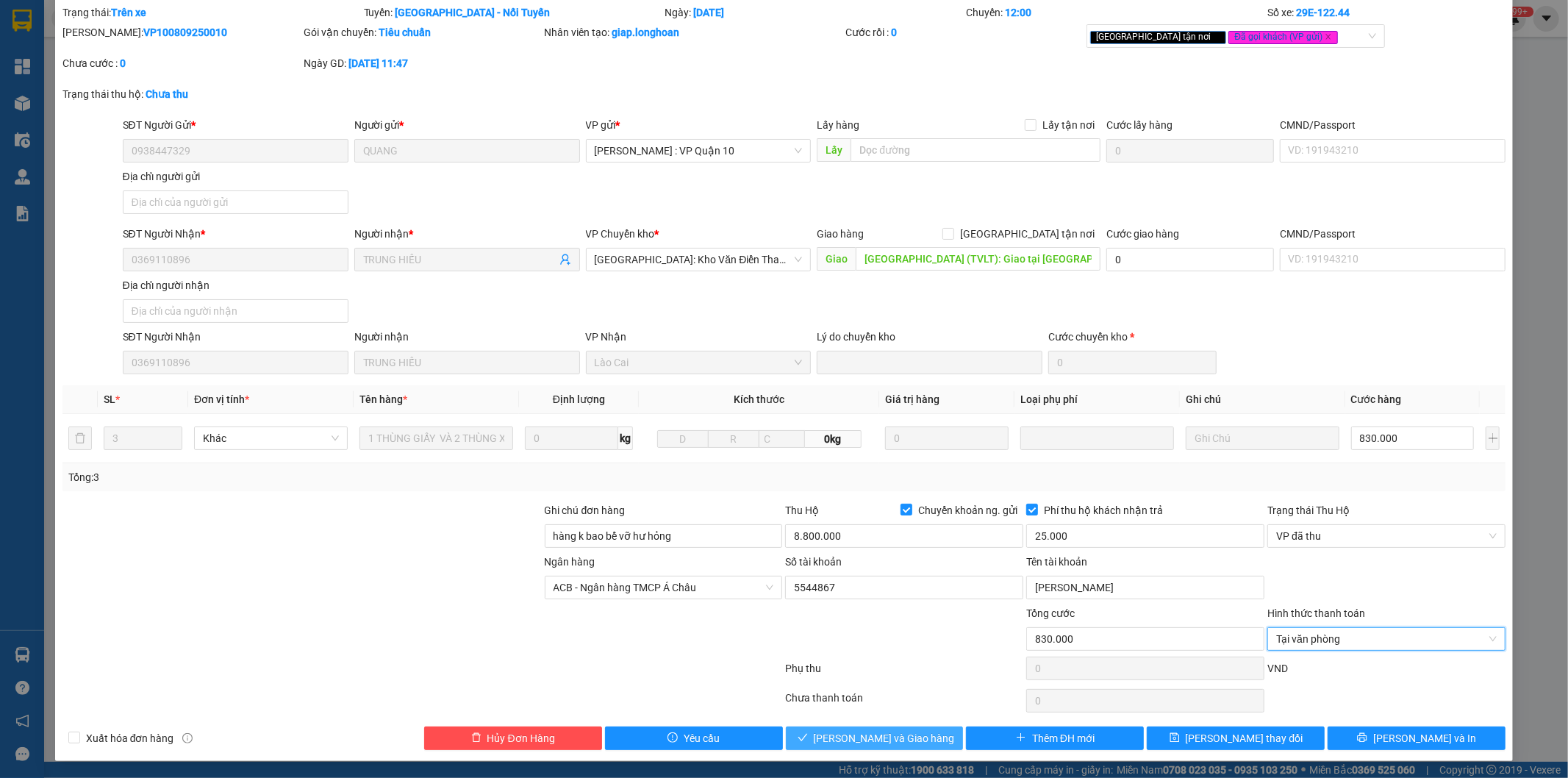
click at [808, 744] on span "check" at bounding box center [802, 738] width 10 height 12
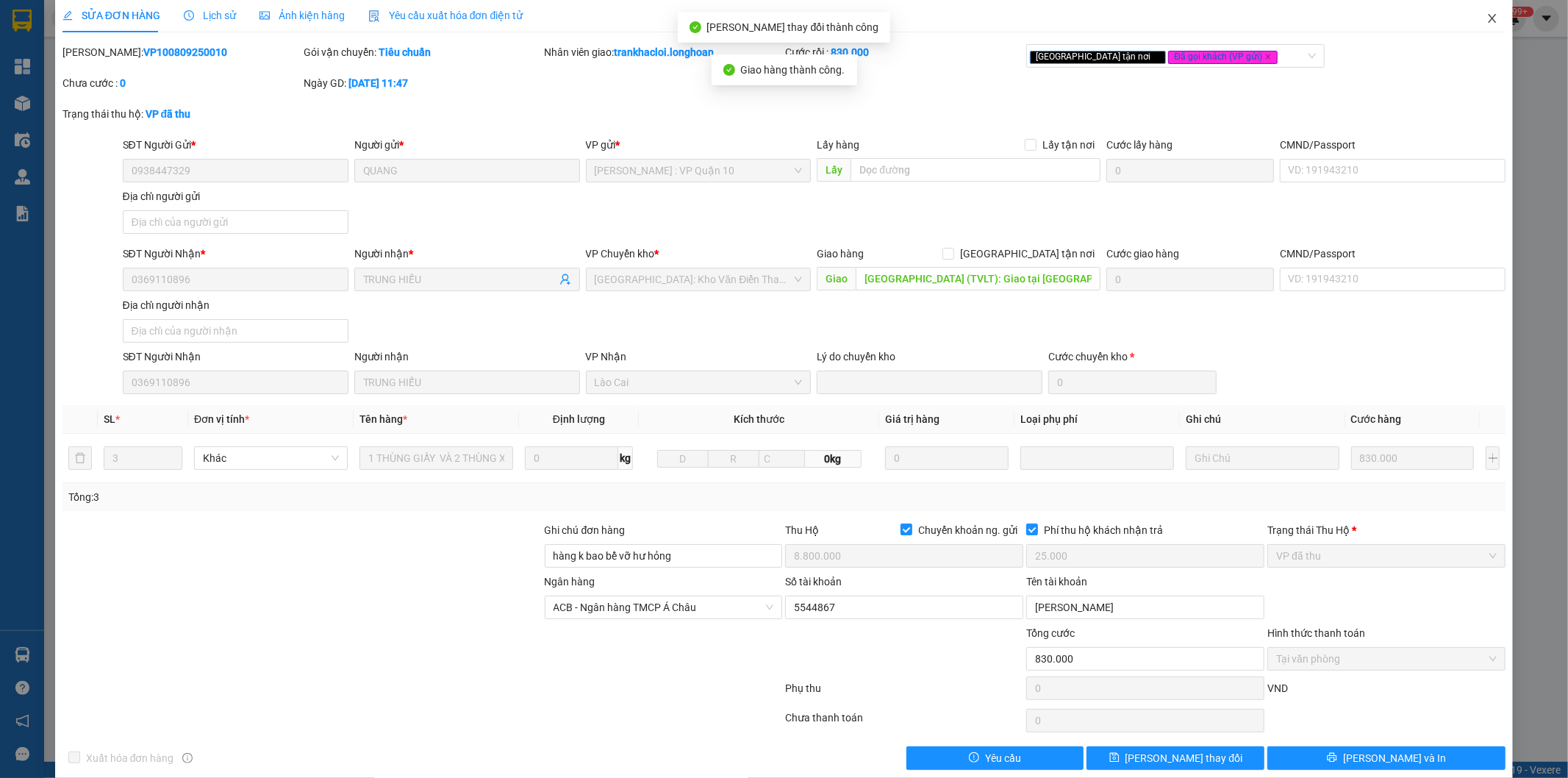
scroll to position [0, 0]
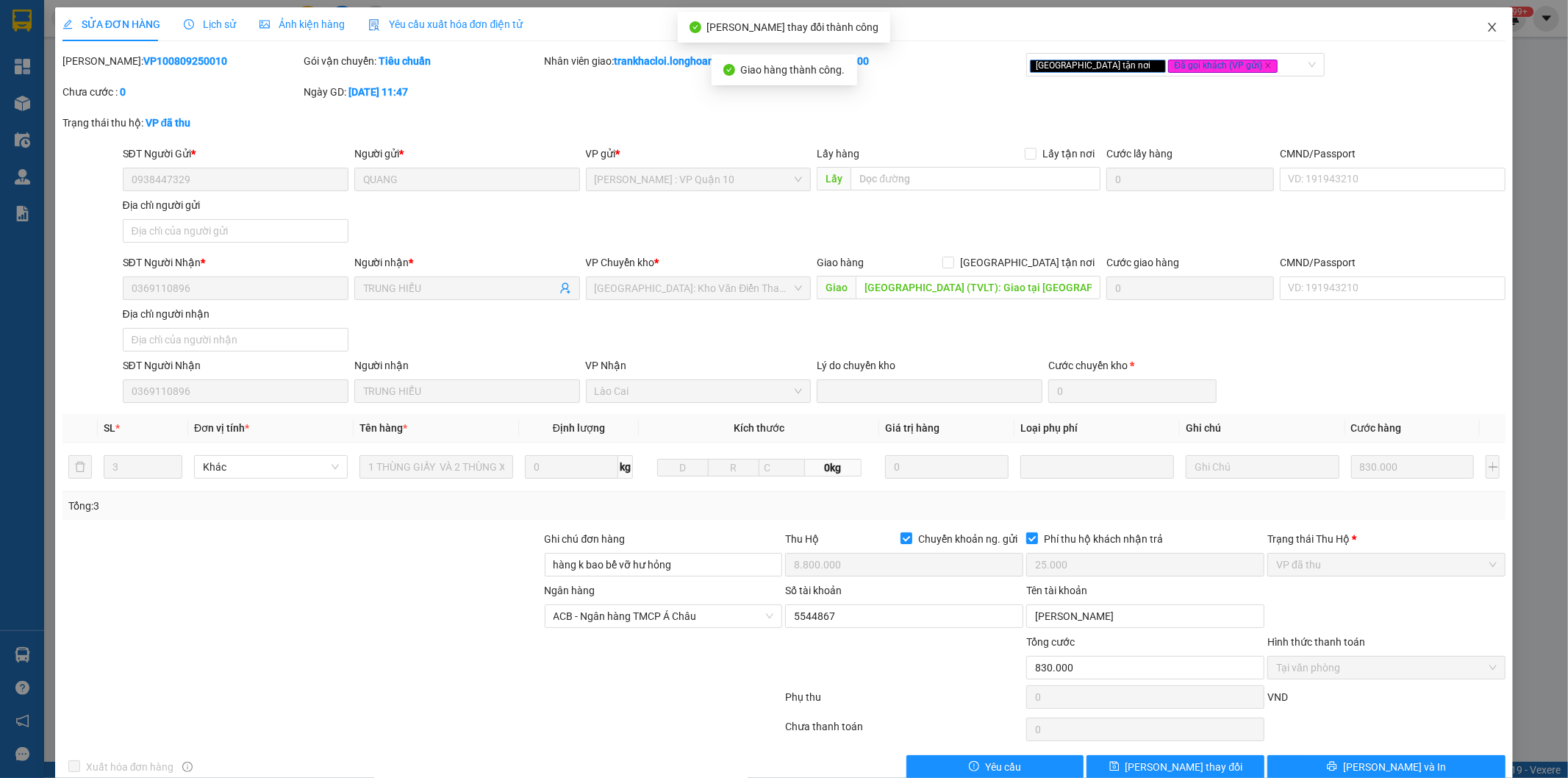
click at [1487, 24] on icon "close" at bounding box center [1493, 27] width 12 height 12
